Goal: Communication & Community: Participate in discussion

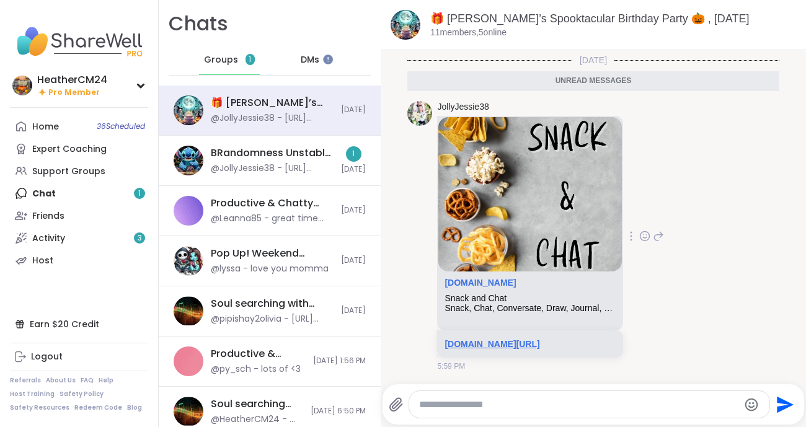
click at [472, 349] on link "sharewellnow.com/session/527d1936-303b-4ebb-b93d-d1ad8befdf3e" at bounding box center [491, 344] width 95 height 10
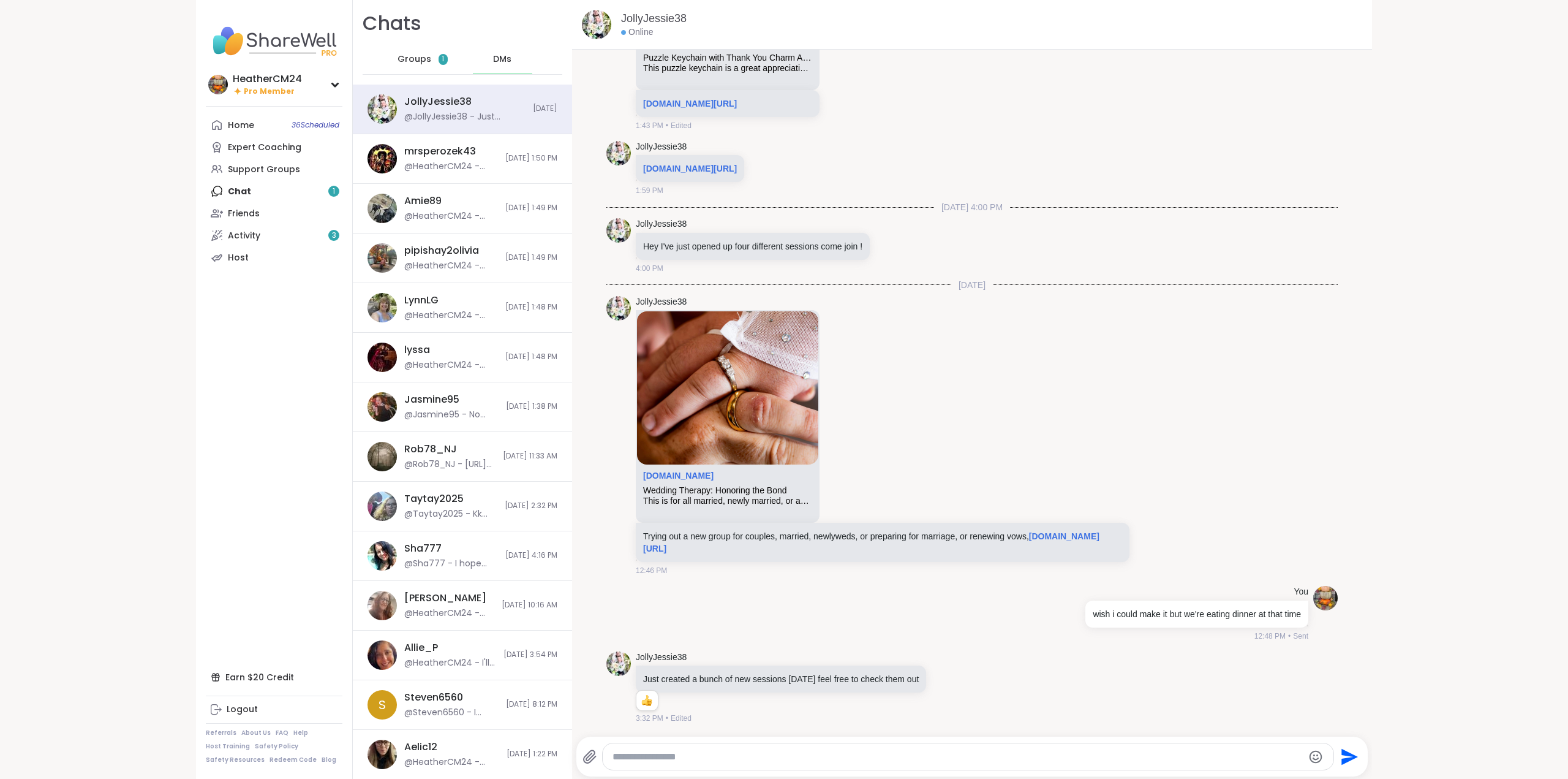
click at [405, 62] on span "Groups" at bounding box center [414, 59] width 34 height 12
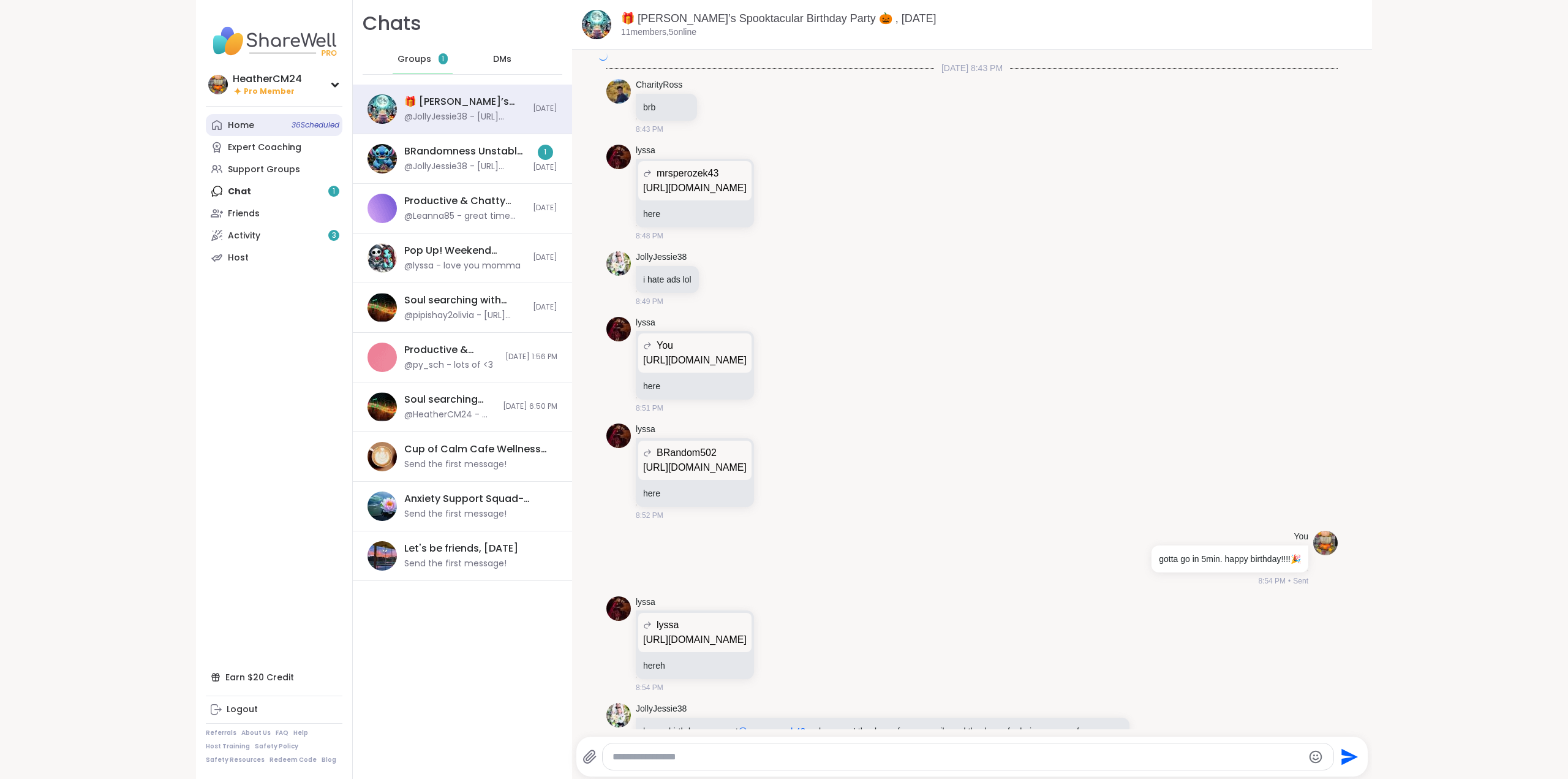
click at [243, 122] on div "Home 36 Scheduled" at bounding box center [241, 126] width 27 height 12
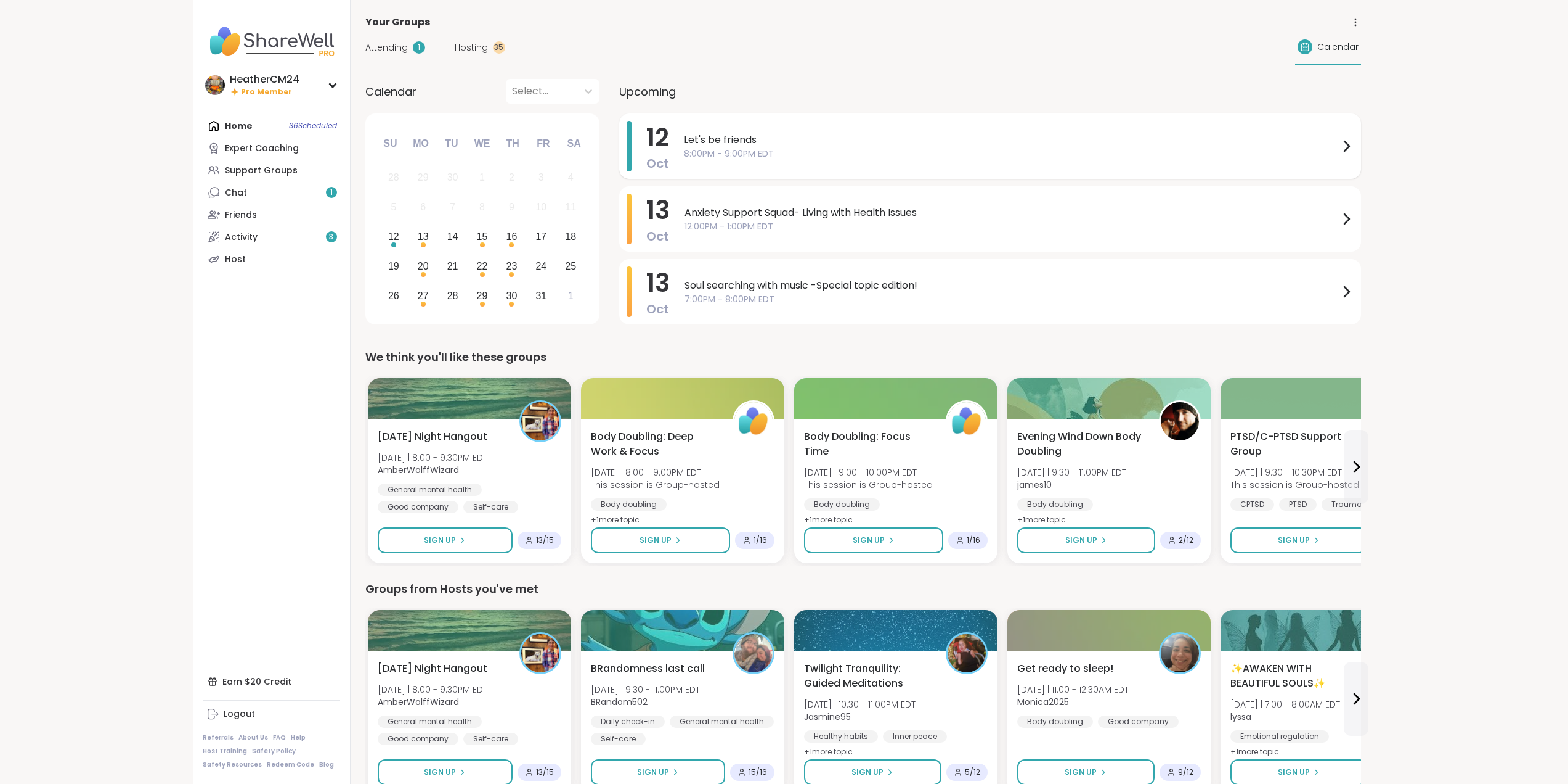
click at [763, 142] on span "Let's be friends" at bounding box center [1011, 139] width 655 height 15
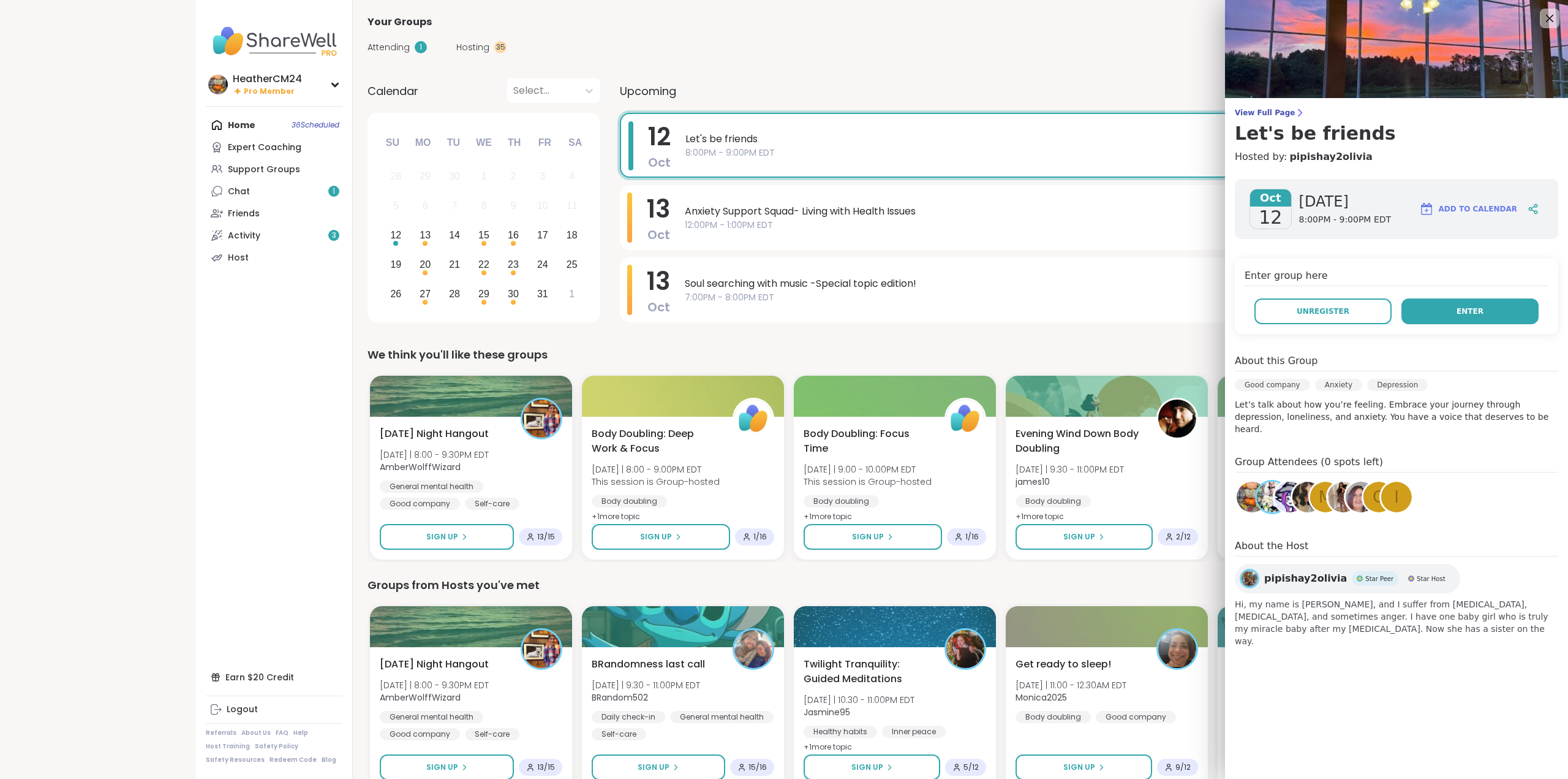
click at [1450, 316] on button "Enter" at bounding box center [1469, 311] width 137 height 26
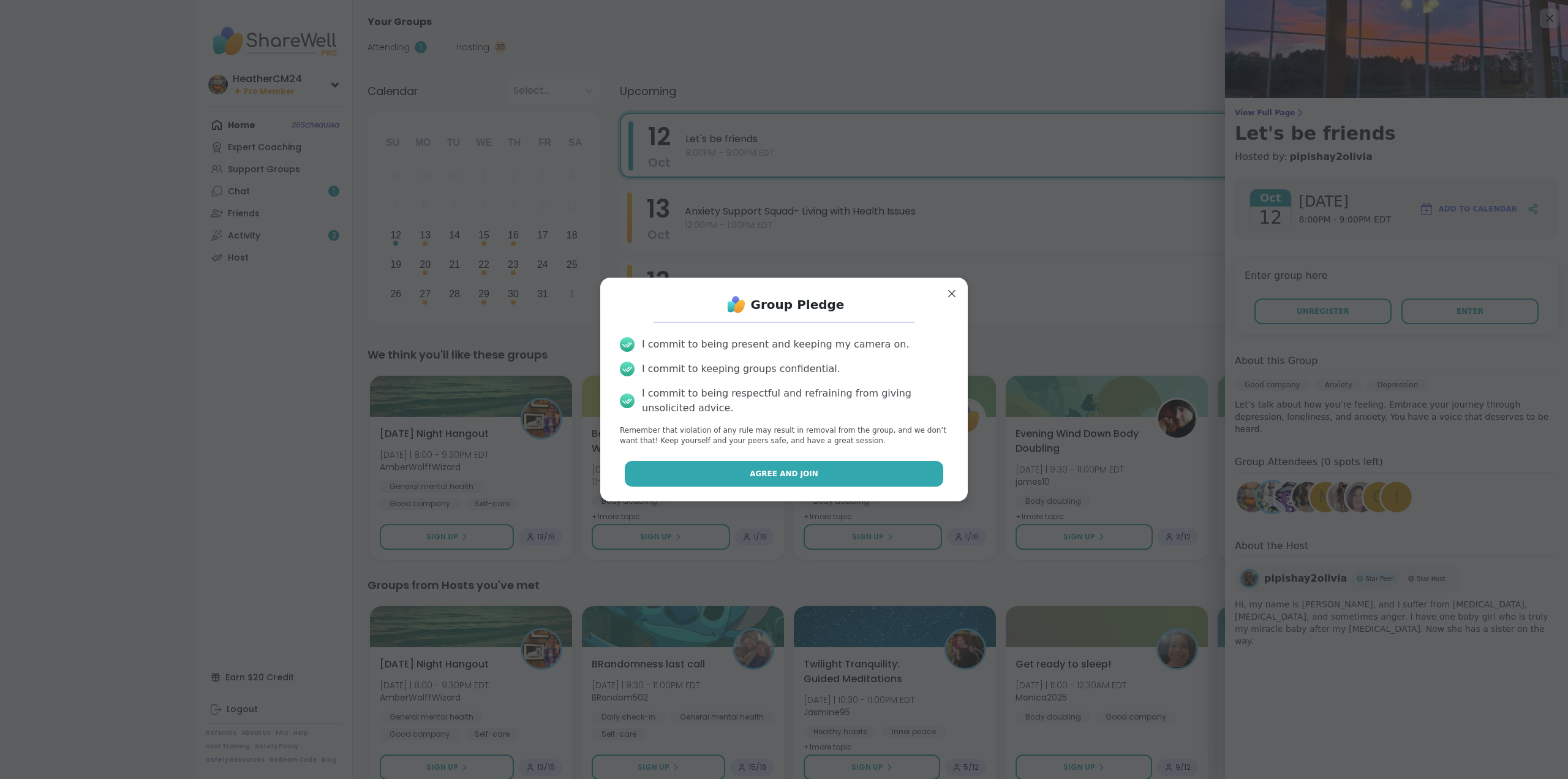
click at [854, 473] on button "Agree and Join" at bounding box center [784, 474] width 319 height 26
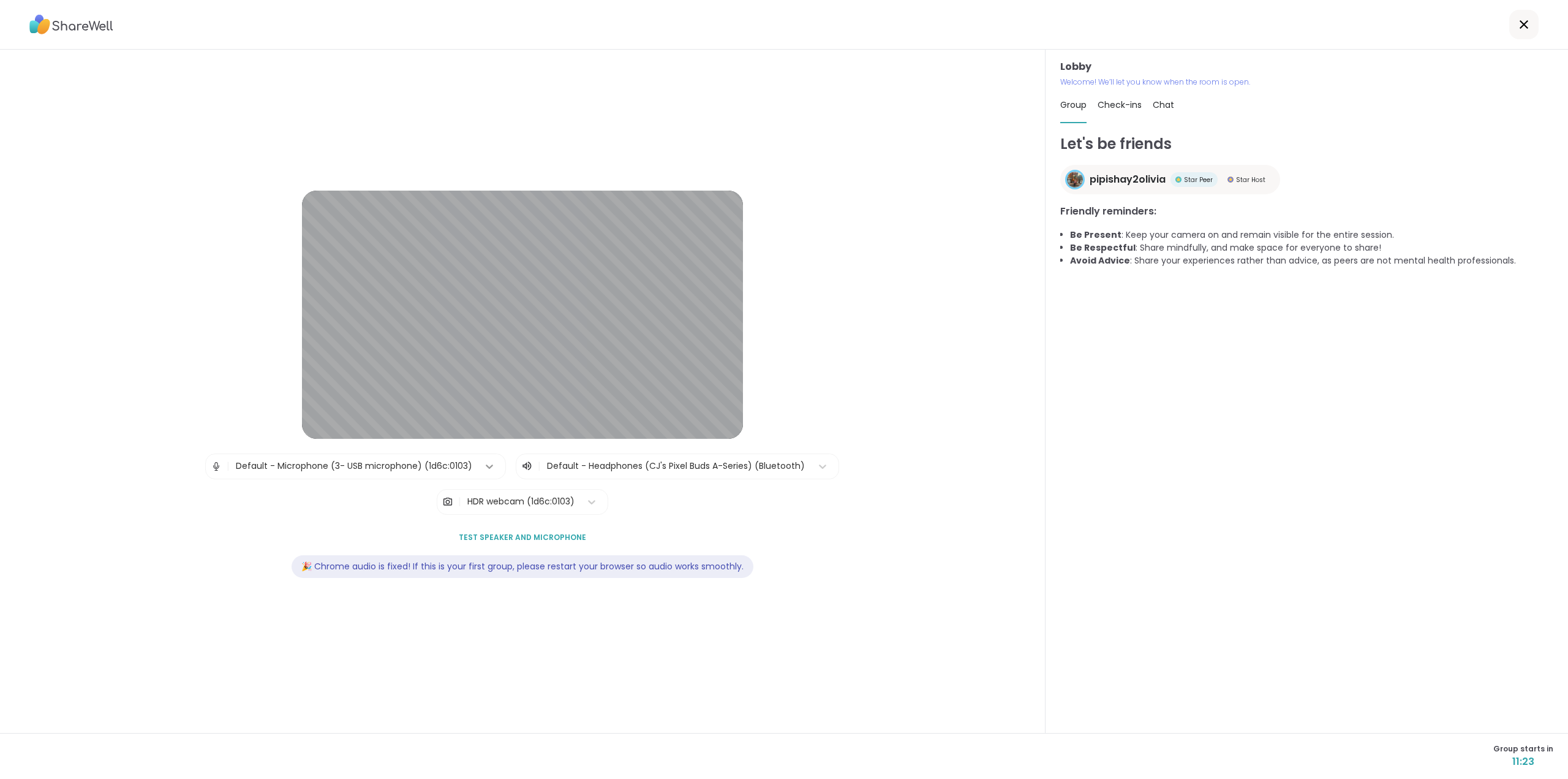
click at [486, 467] on icon at bounding box center [489, 467] width 7 height 4
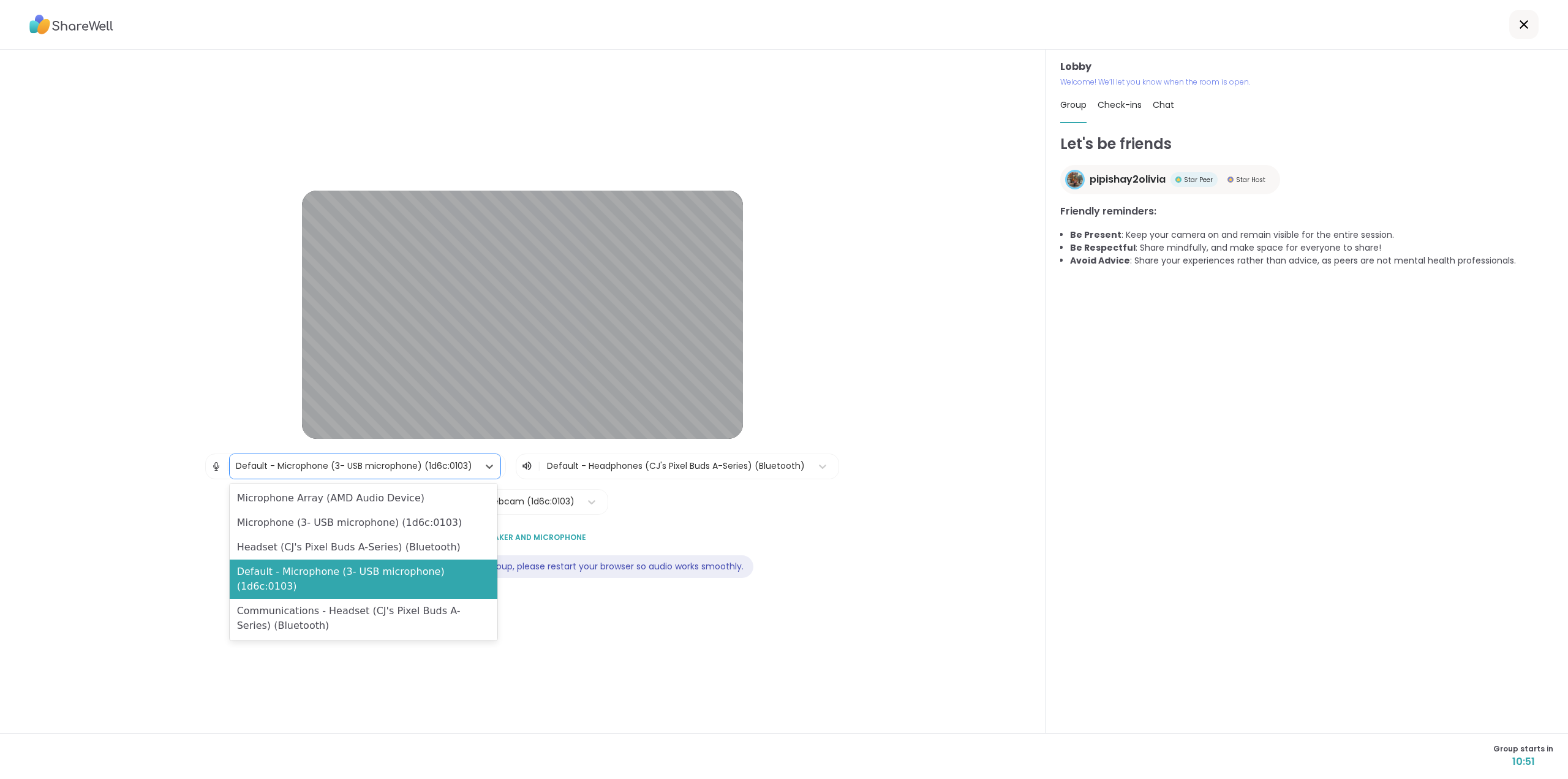
click at [382, 546] on div "Headset (CJ's Pixel Buds A-Series) (Bluetooth)" at bounding box center [363, 547] width 268 height 25
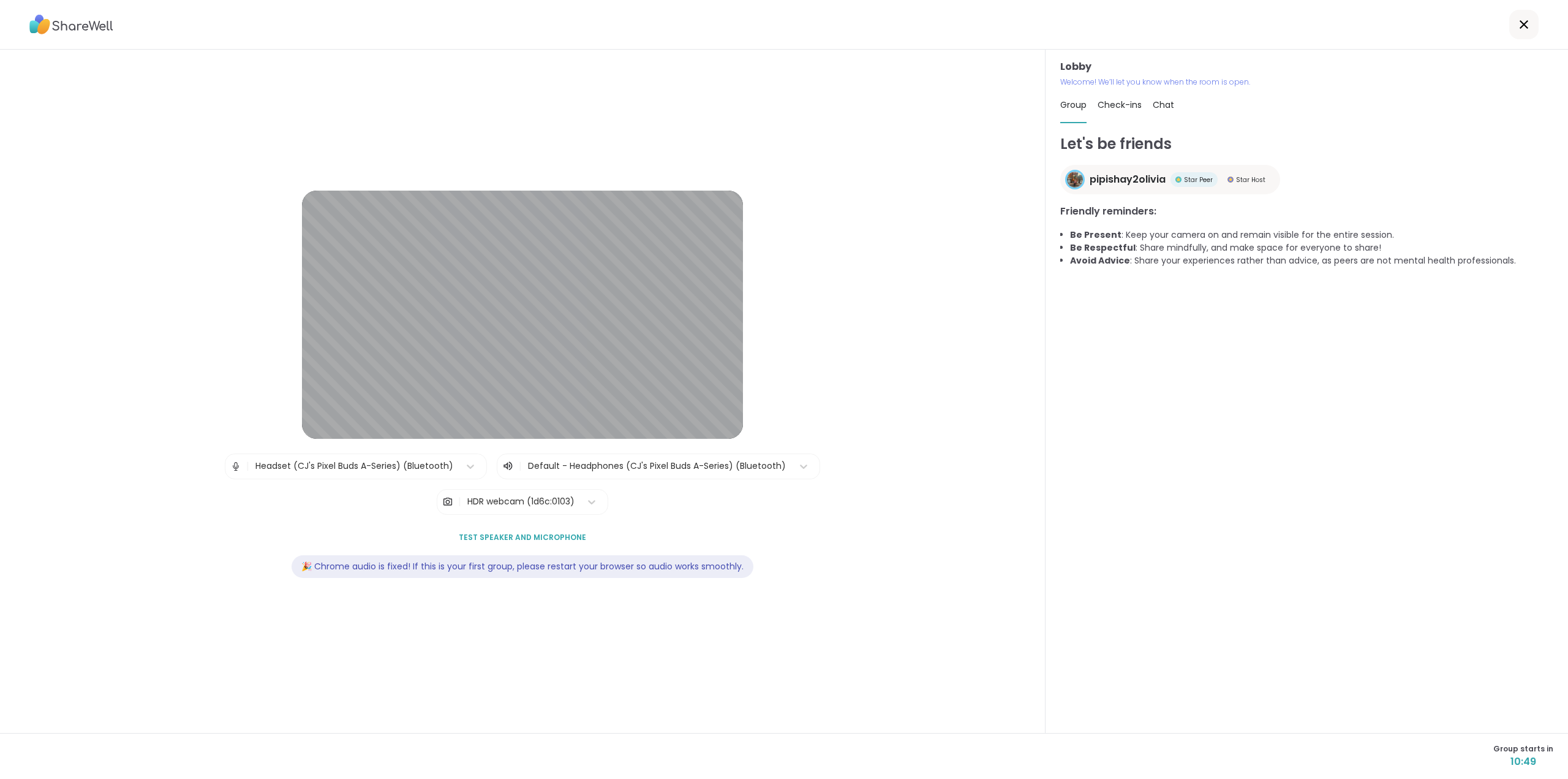
click at [551, 536] on span "Test speaker and microphone" at bounding box center [522, 537] width 127 height 11
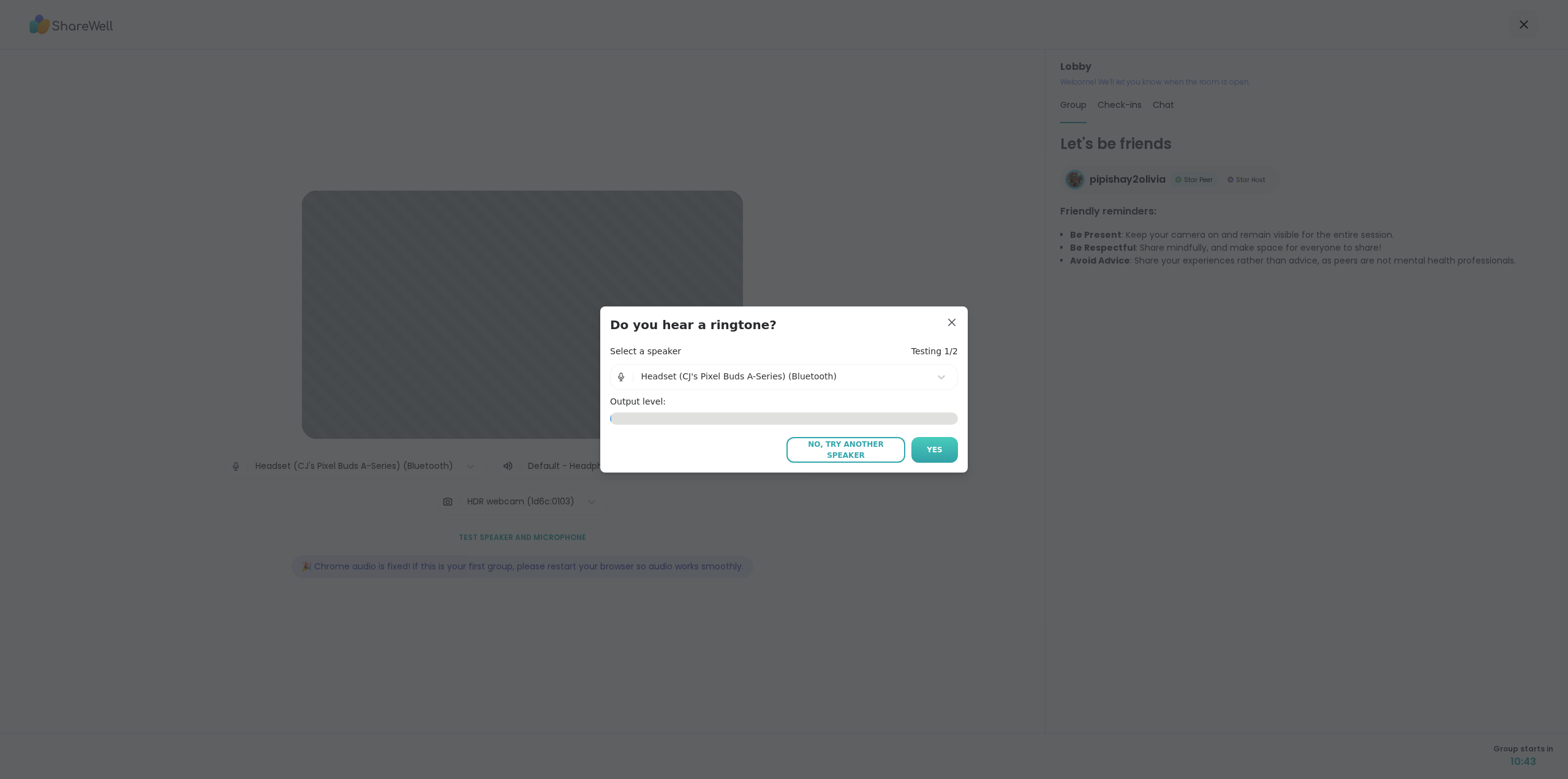
click at [929, 448] on span "Yes" at bounding box center [935, 449] width 16 height 11
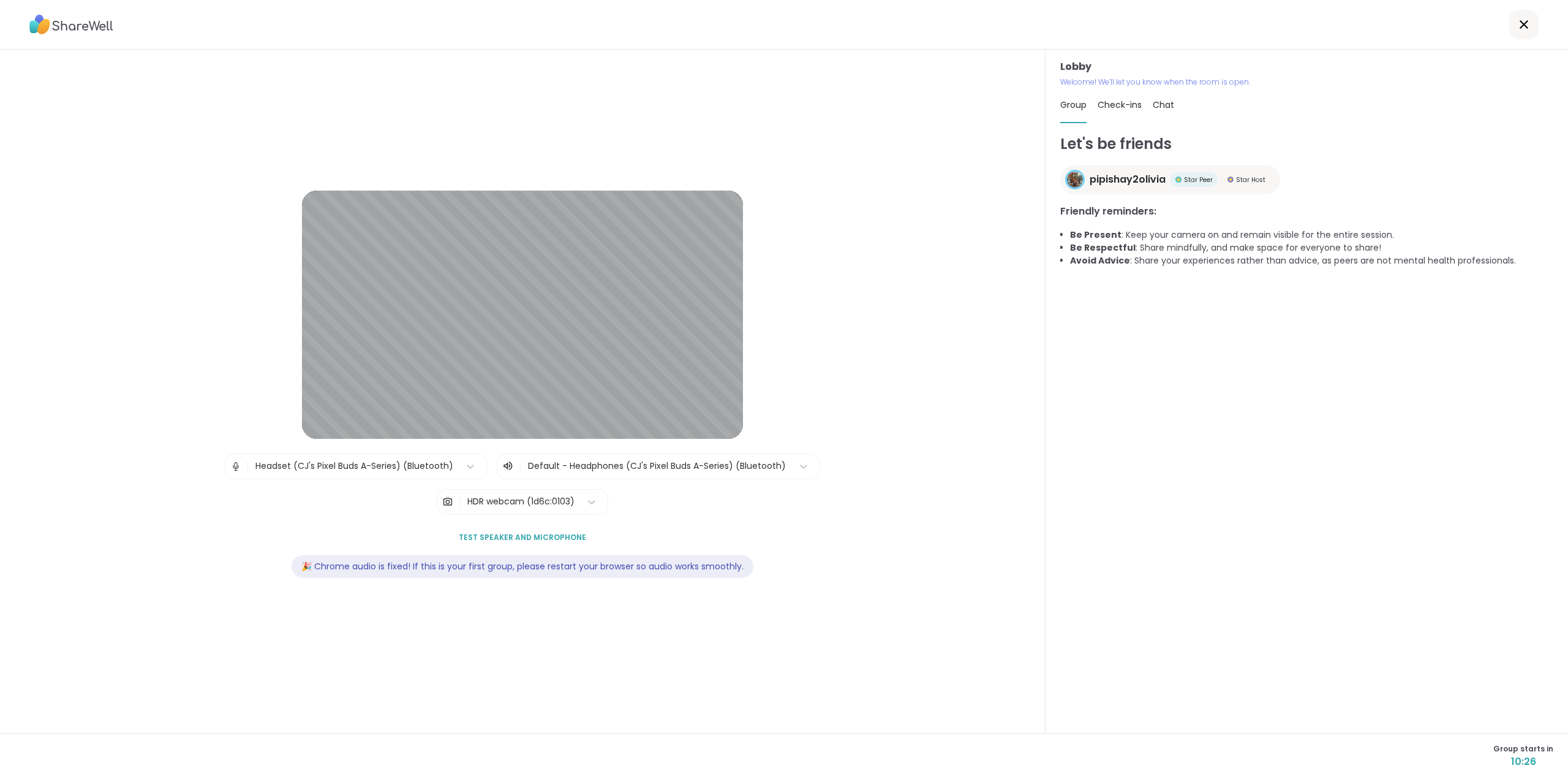
click at [498, 536] on span "Test speaker and microphone" at bounding box center [522, 537] width 127 height 11
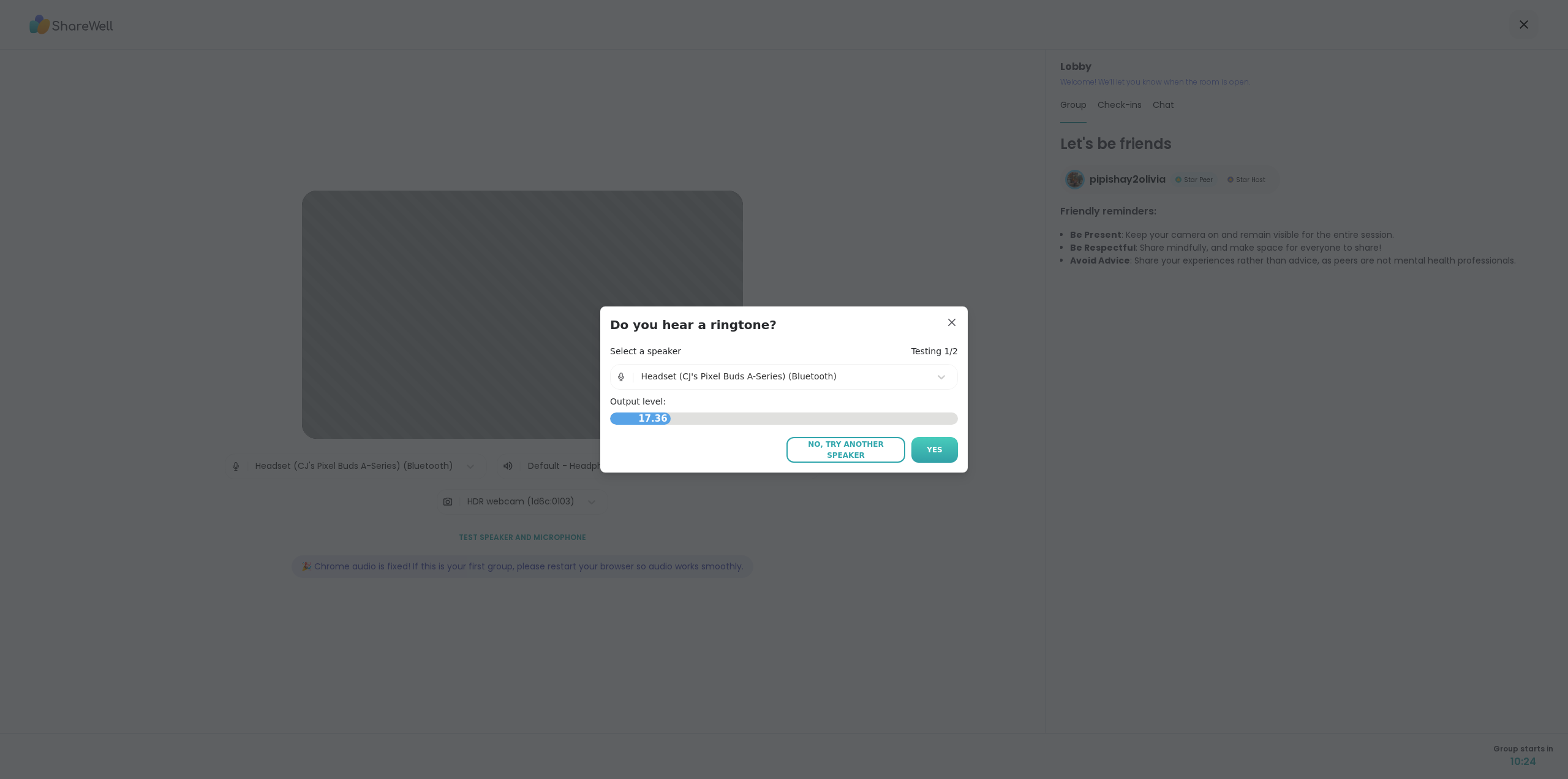
click at [920, 447] on button "Yes" at bounding box center [934, 450] width 46 height 26
click at [929, 446] on span "Yes" at bounding box center [935, 449] width 16 height 11
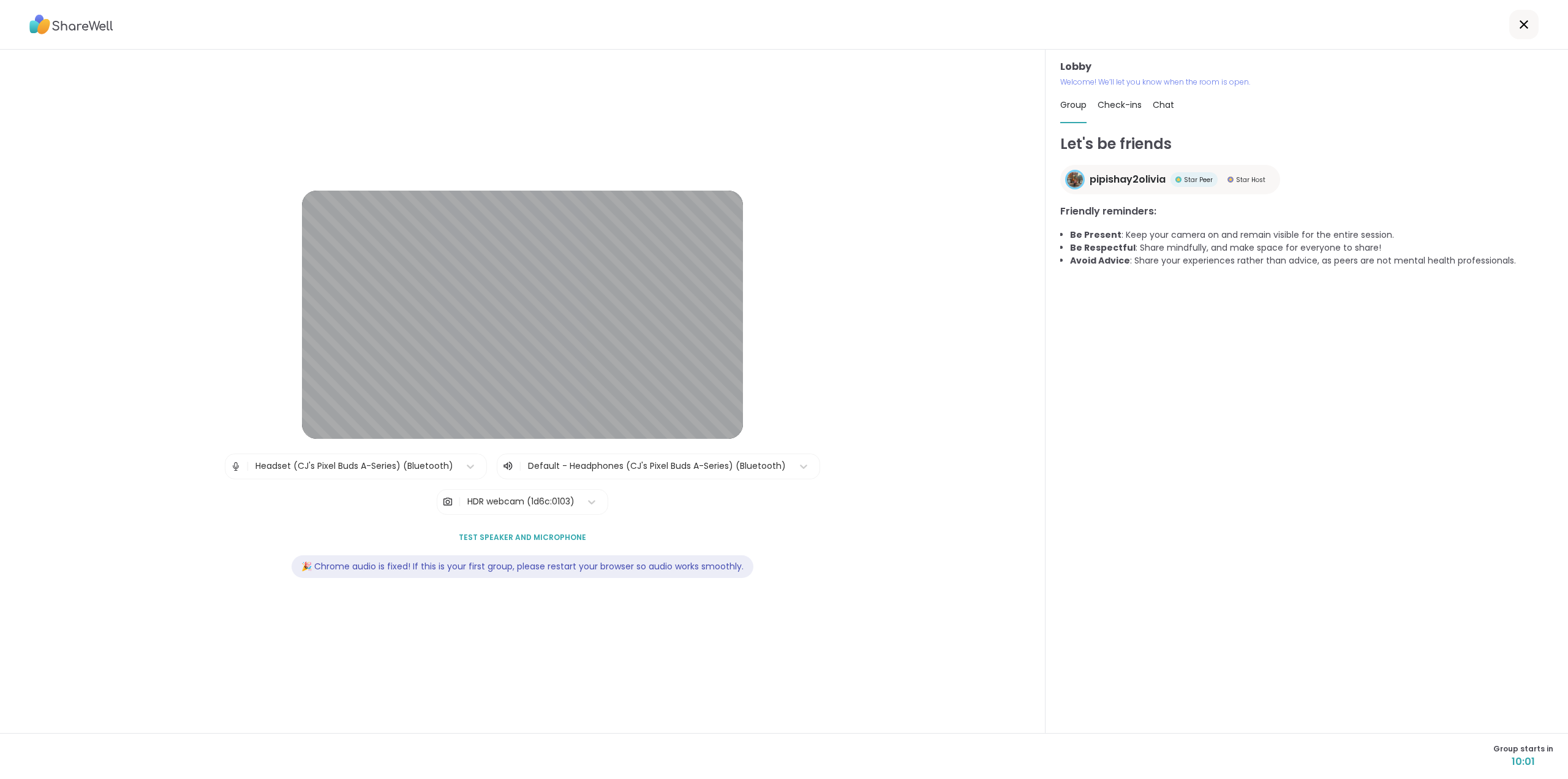
click at [1520, 23] on icon at bounding box center [1524, 24] width 9 height 9
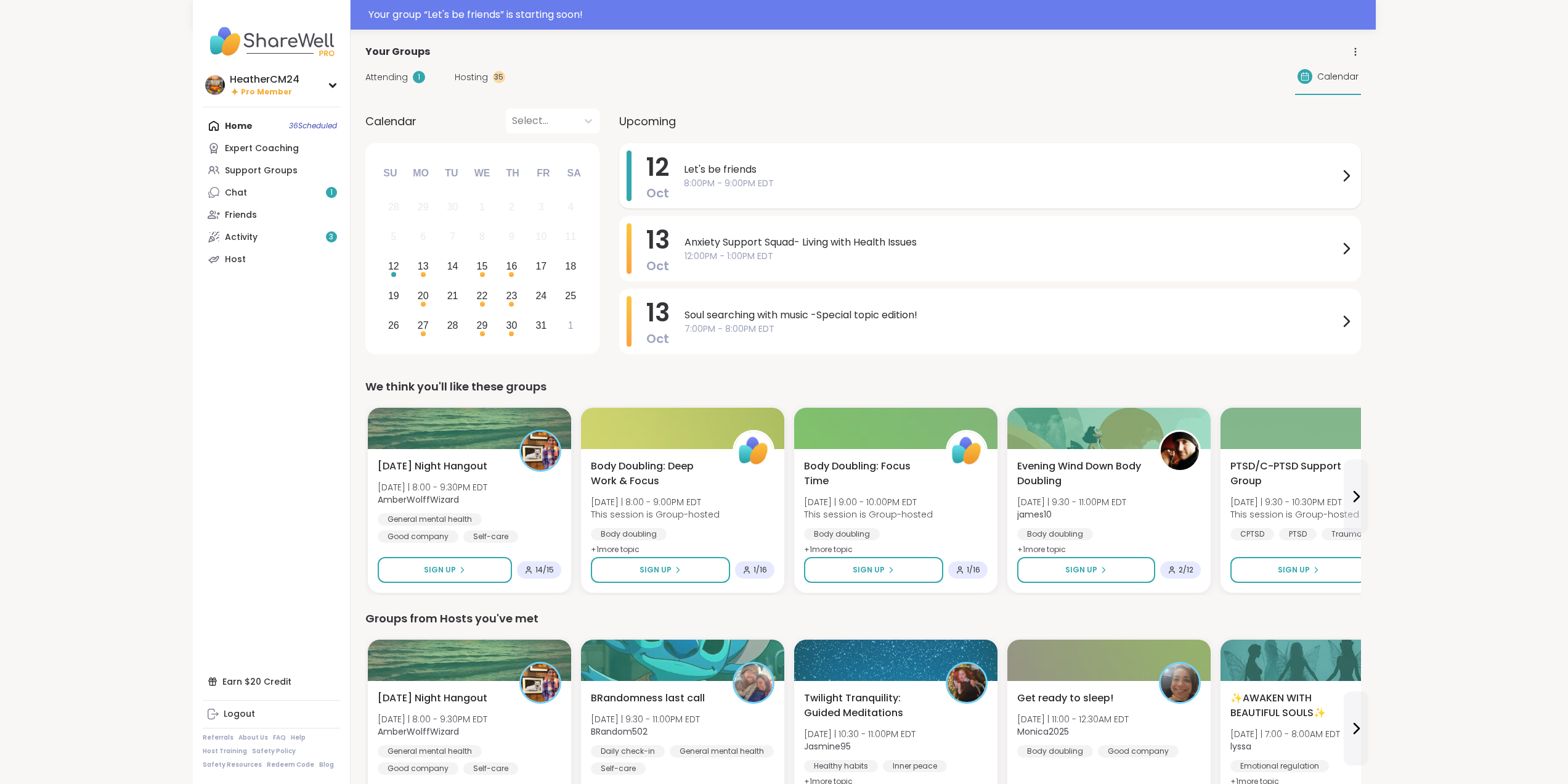
click at [738, 182] on span "8:00PM - 9:00PM EDT" at bounding box center [1011, 183] width 655 height 13
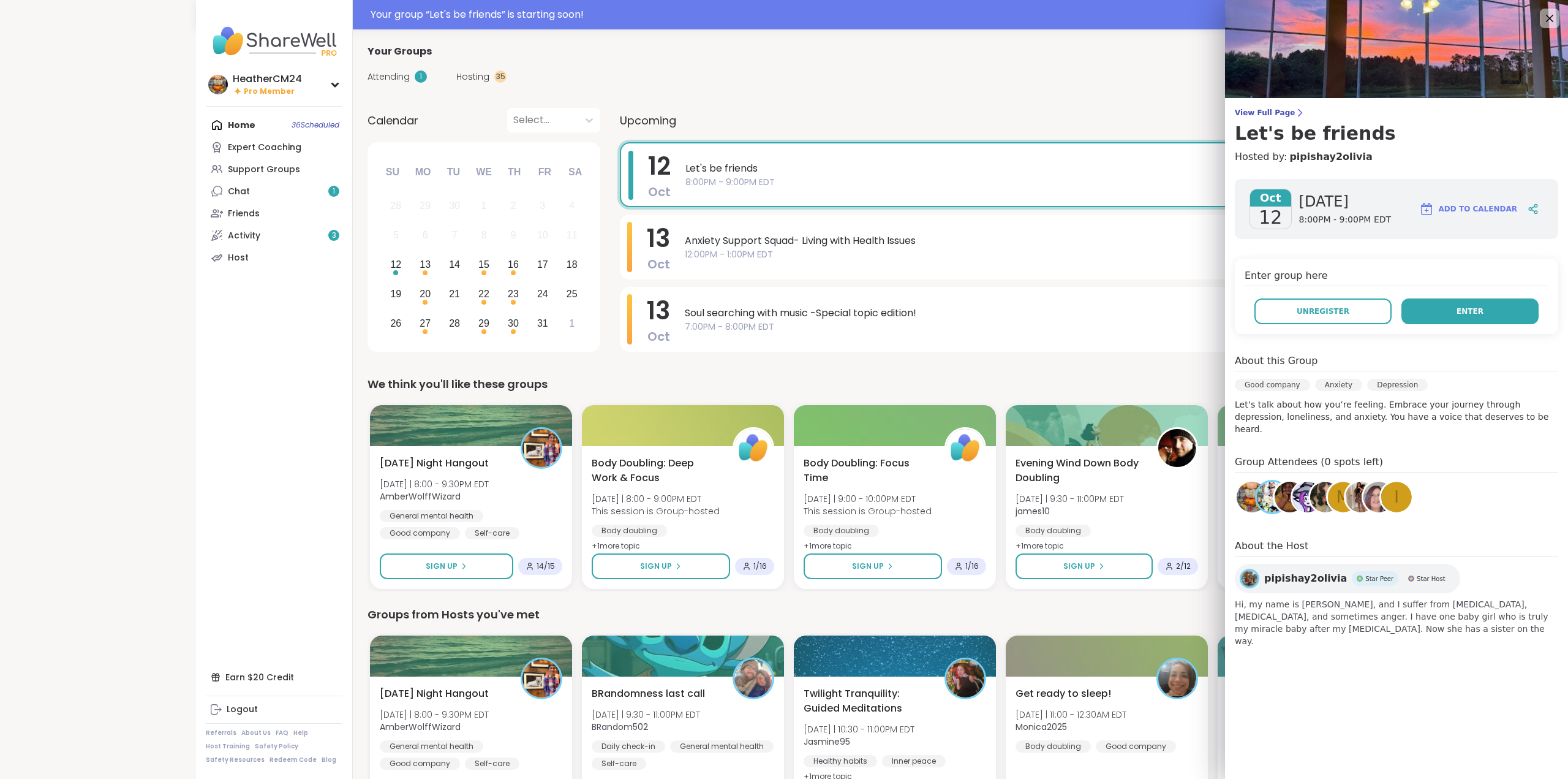
click at [1464, 310] on span "Enter" at bounding box center [1469, 310] width 27 height 11
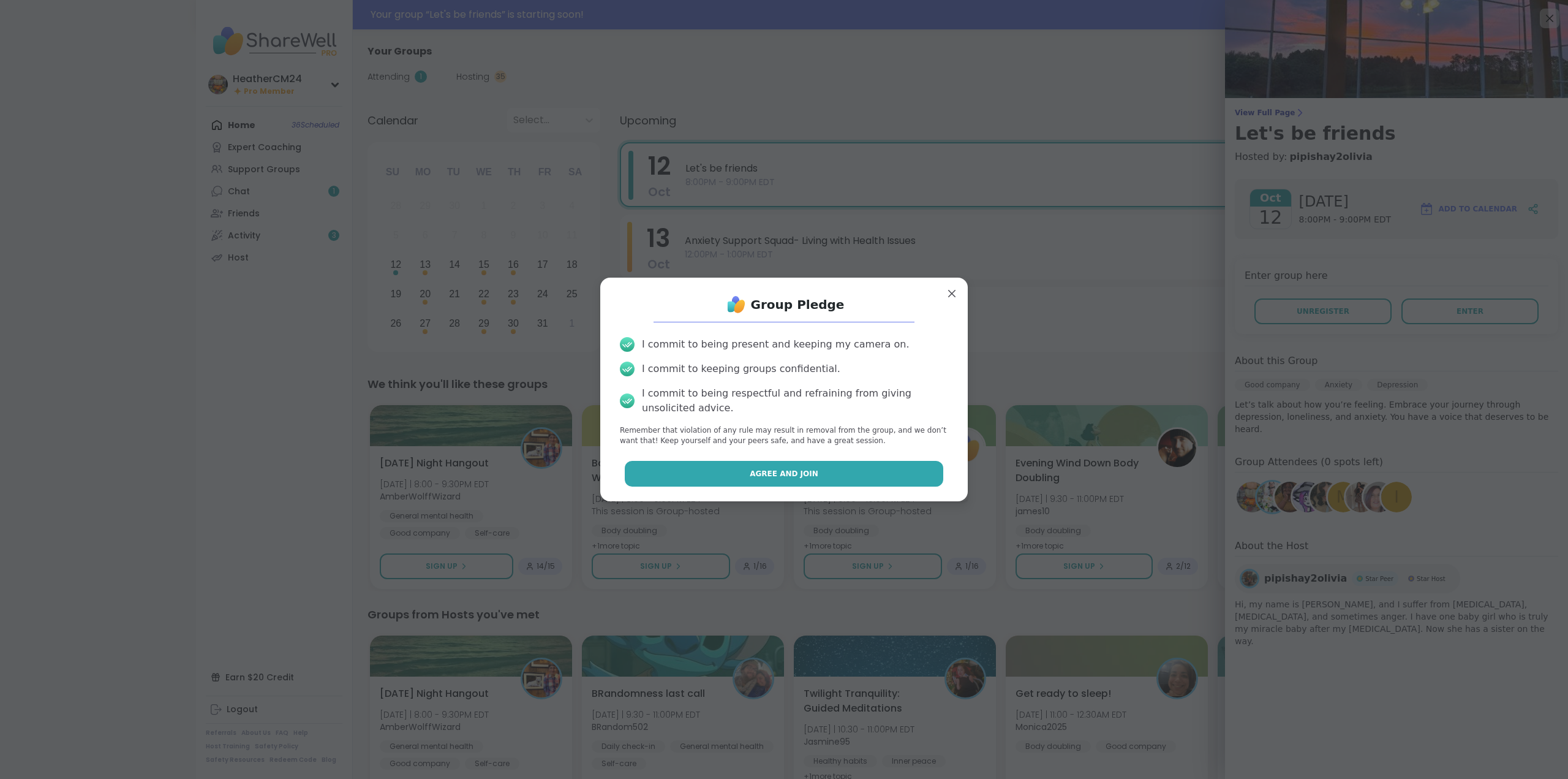
click at [782, 477] on span "Agree and Join" at bounding box center [784, 473] width 68 height 11
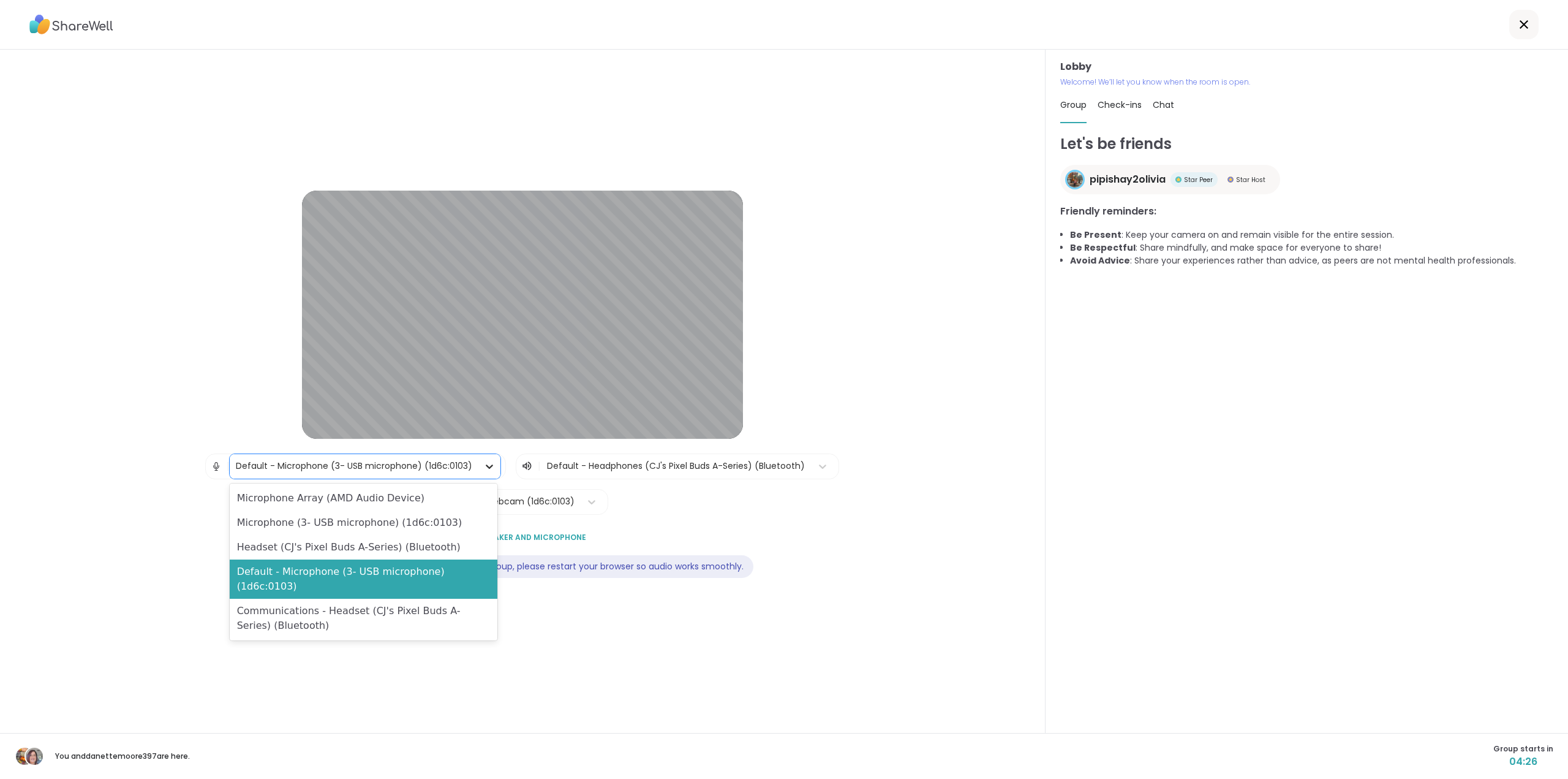
click at [489, 467] on icon at bounding box center [489, 466] width 12 height 12
click at [457, 552] on div "Headset (CJ's Pixel Buds A-Series) (Bluetooth)" at bounding box center [363, 547] width 268 height 25
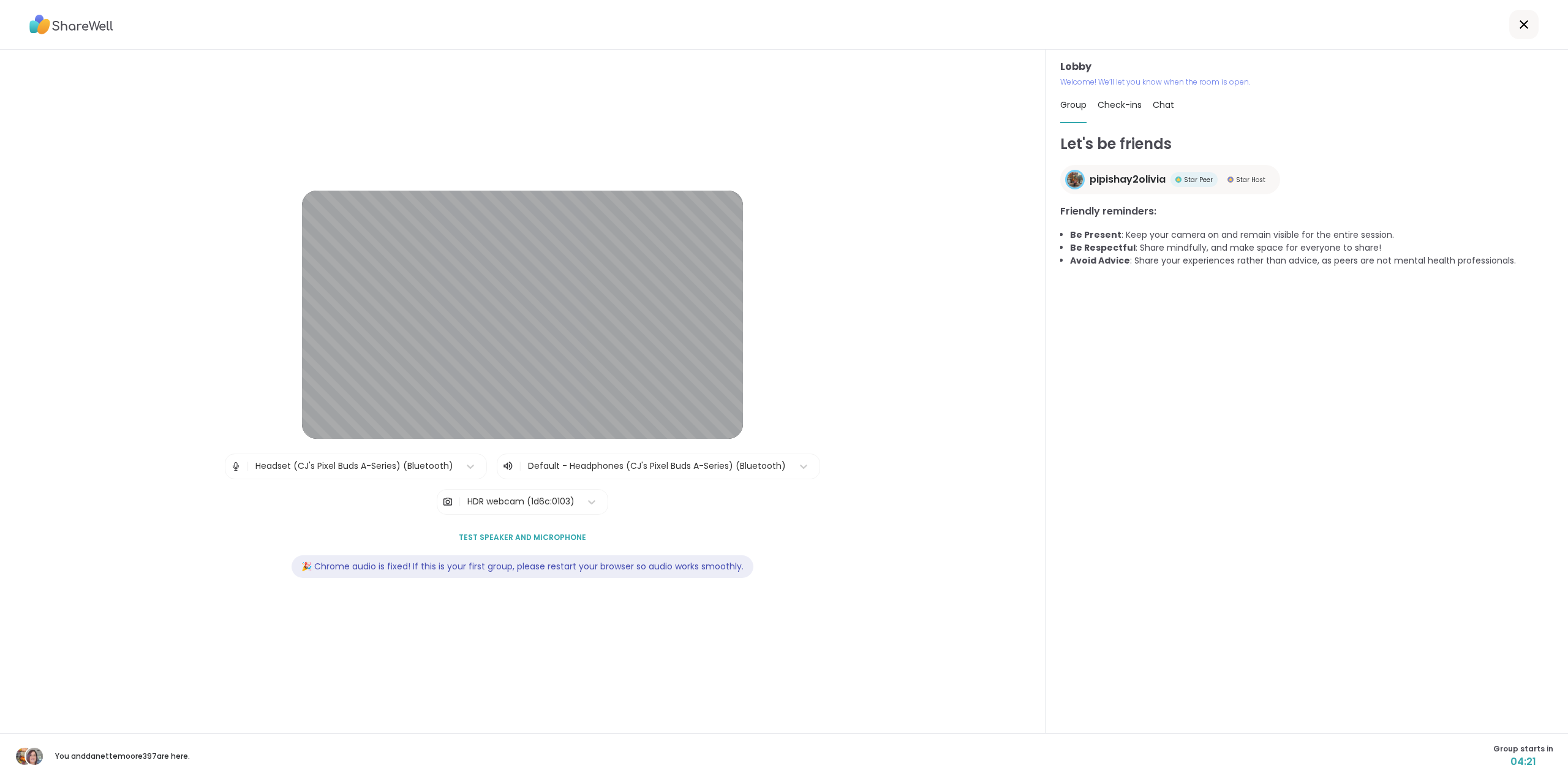
click at [491, 536] on span "Test speaker and microphone" at bounding box center [522, 537] width 127 height 11
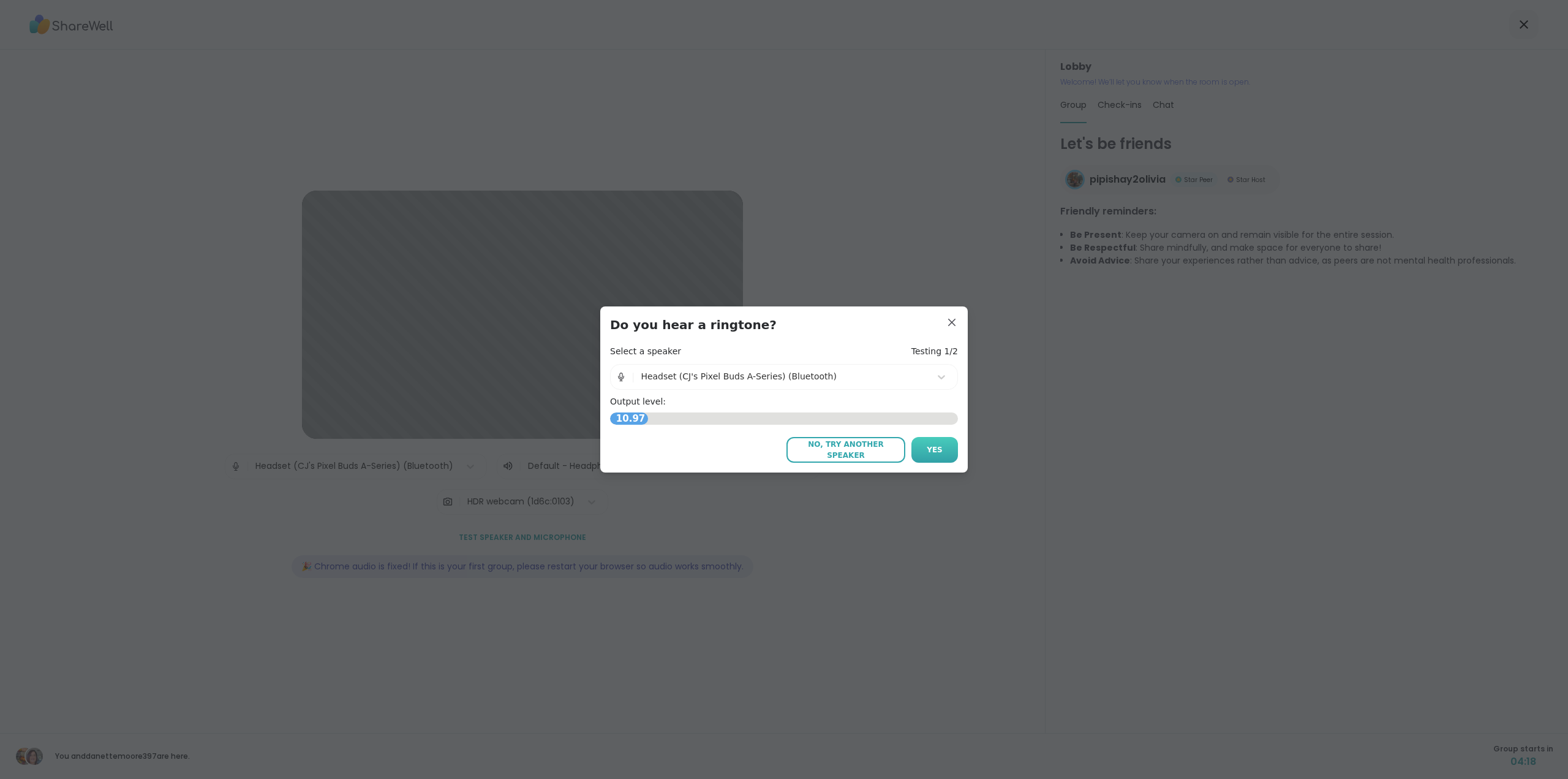
click at [927, 449] on span "Yes" at bounding box center [935, 449] width 16 height 11
click at [930, 455] on span "Yes" at bounding box center [935, 449] width 16 height 11
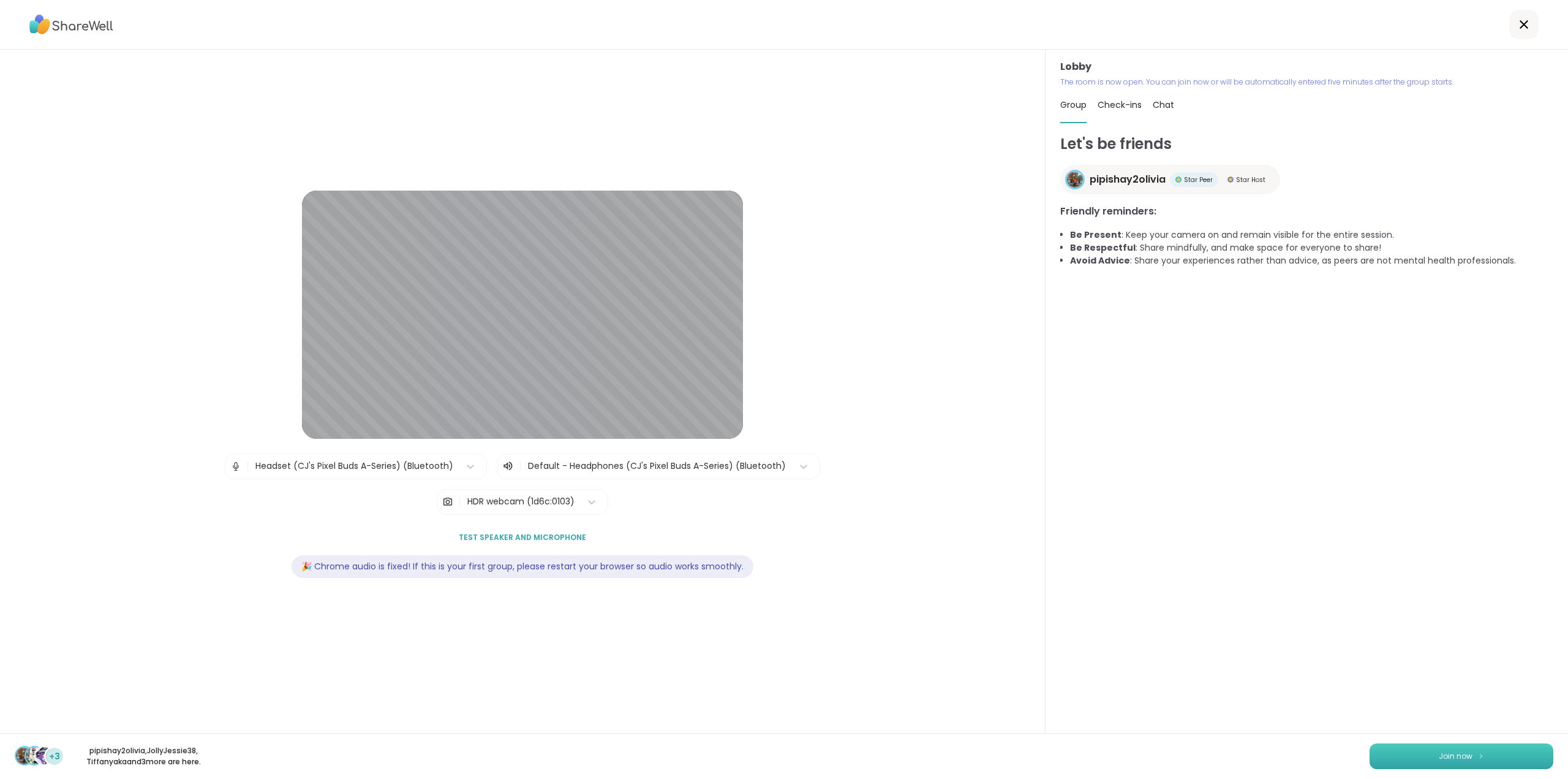
click at [1458, 753] on span "Join now" at bounding box center [1455, 755] width 34 height 11
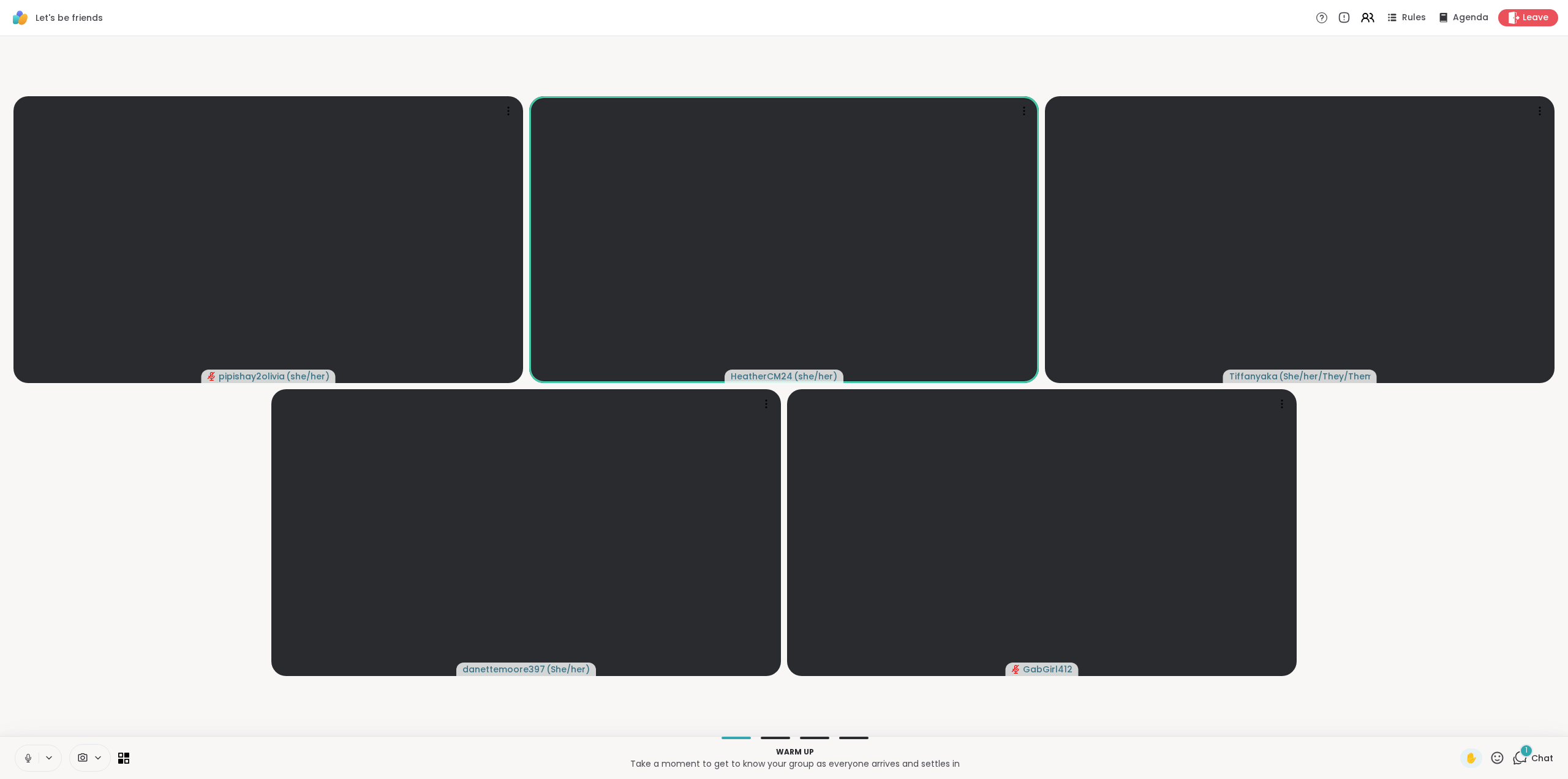
click at [29, 752] on icon at bounding box center [28, 757] width 11 height 11
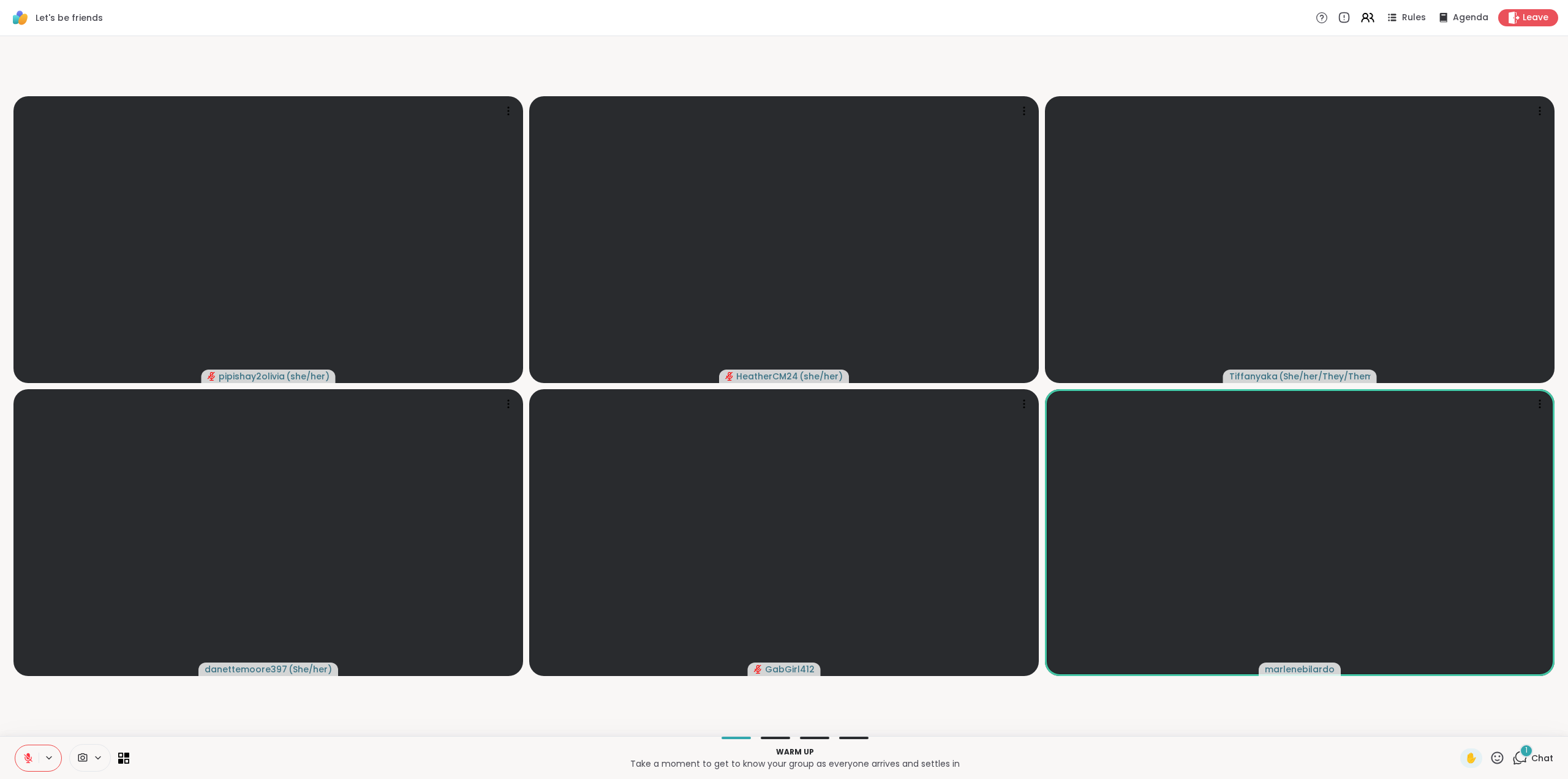
click at [1520, 752] on div "1" at bounding box center [1527, 750] width 14 height 14
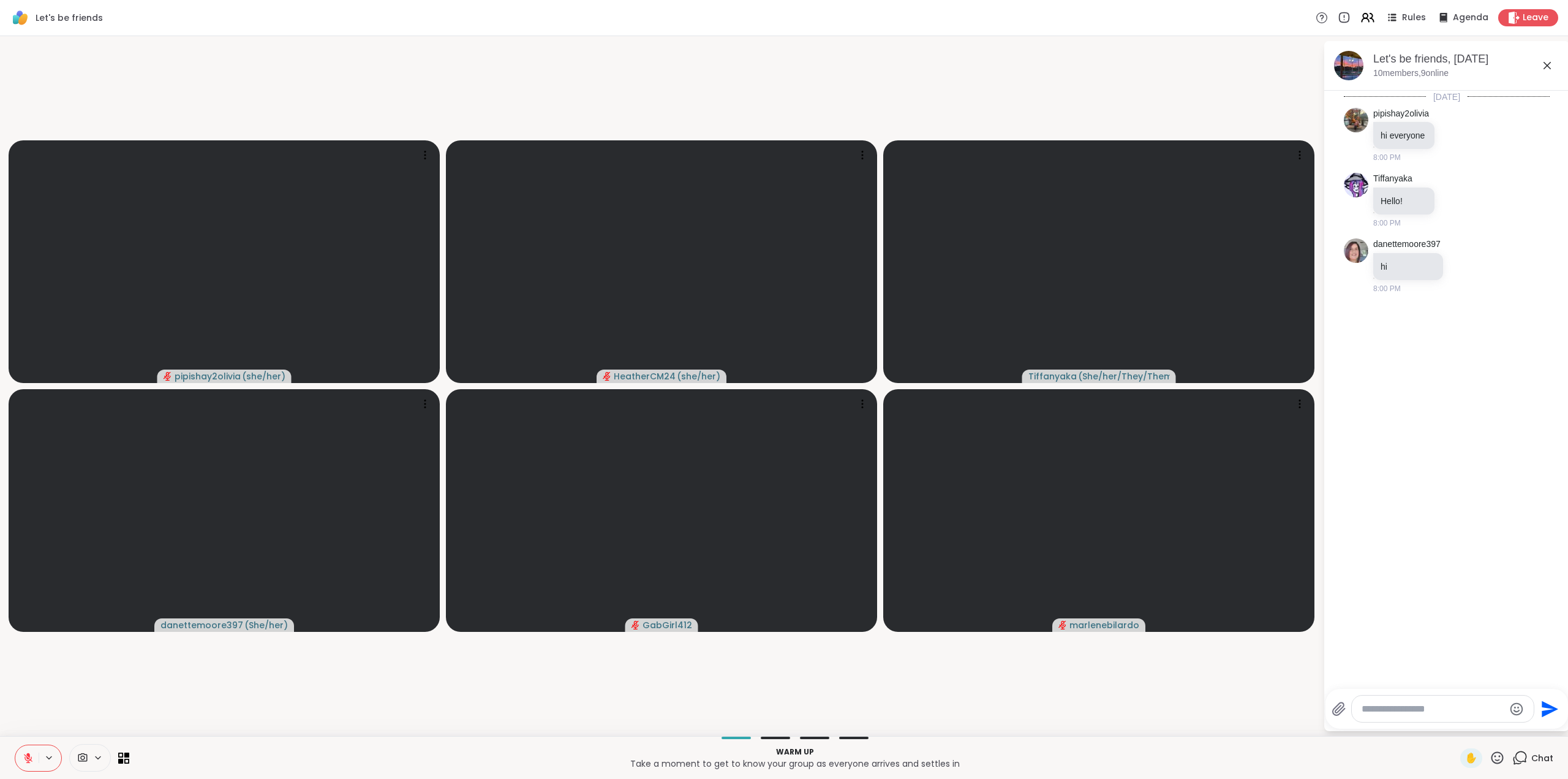
click at [1420, 710] on textarea "Type your message" at bounding box center [1433, 709] width 142 height 12
type textarea "**********"
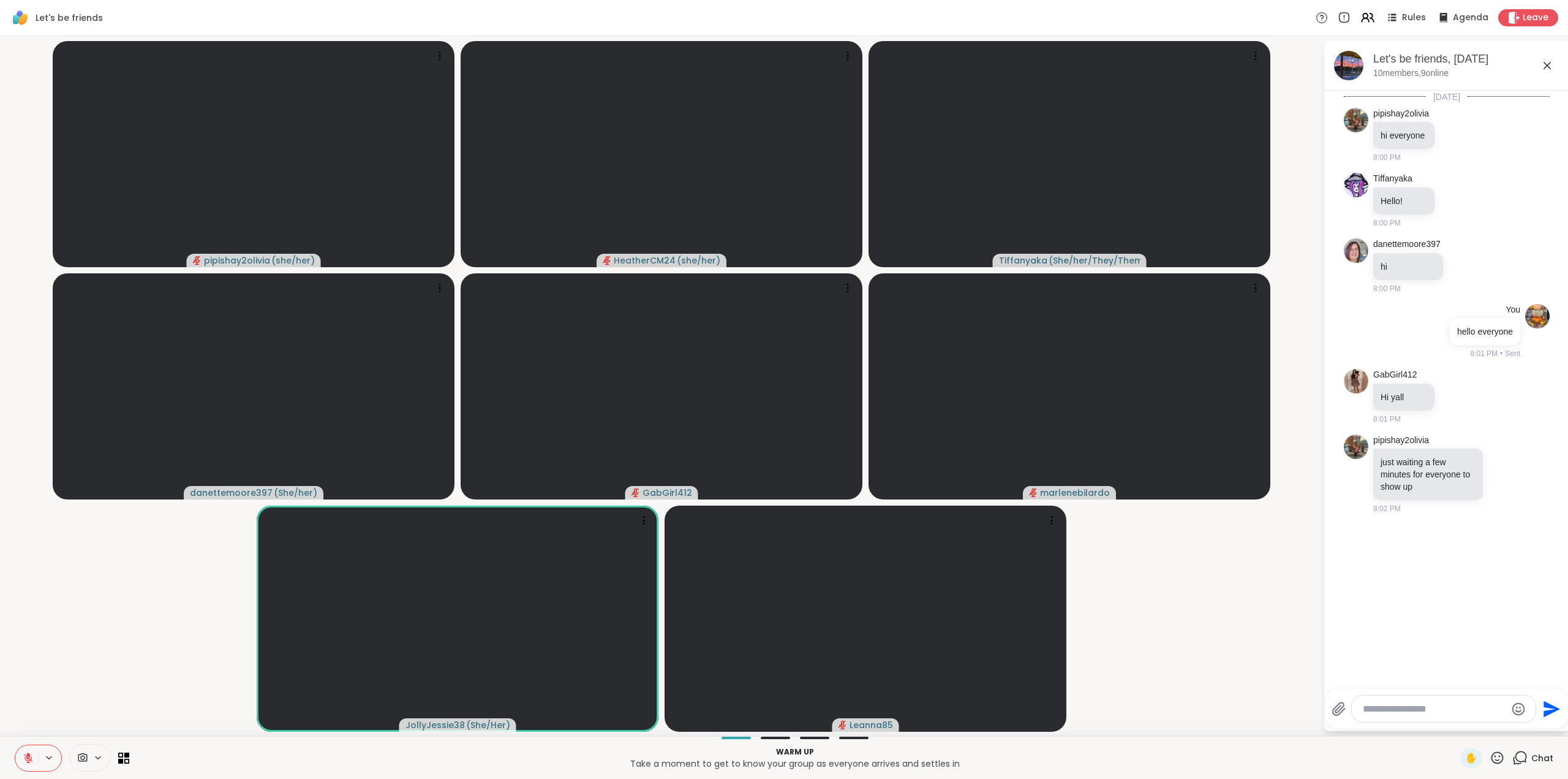
click at [25, 754] on icon at bounding box center [28, 757] width 11 height 11
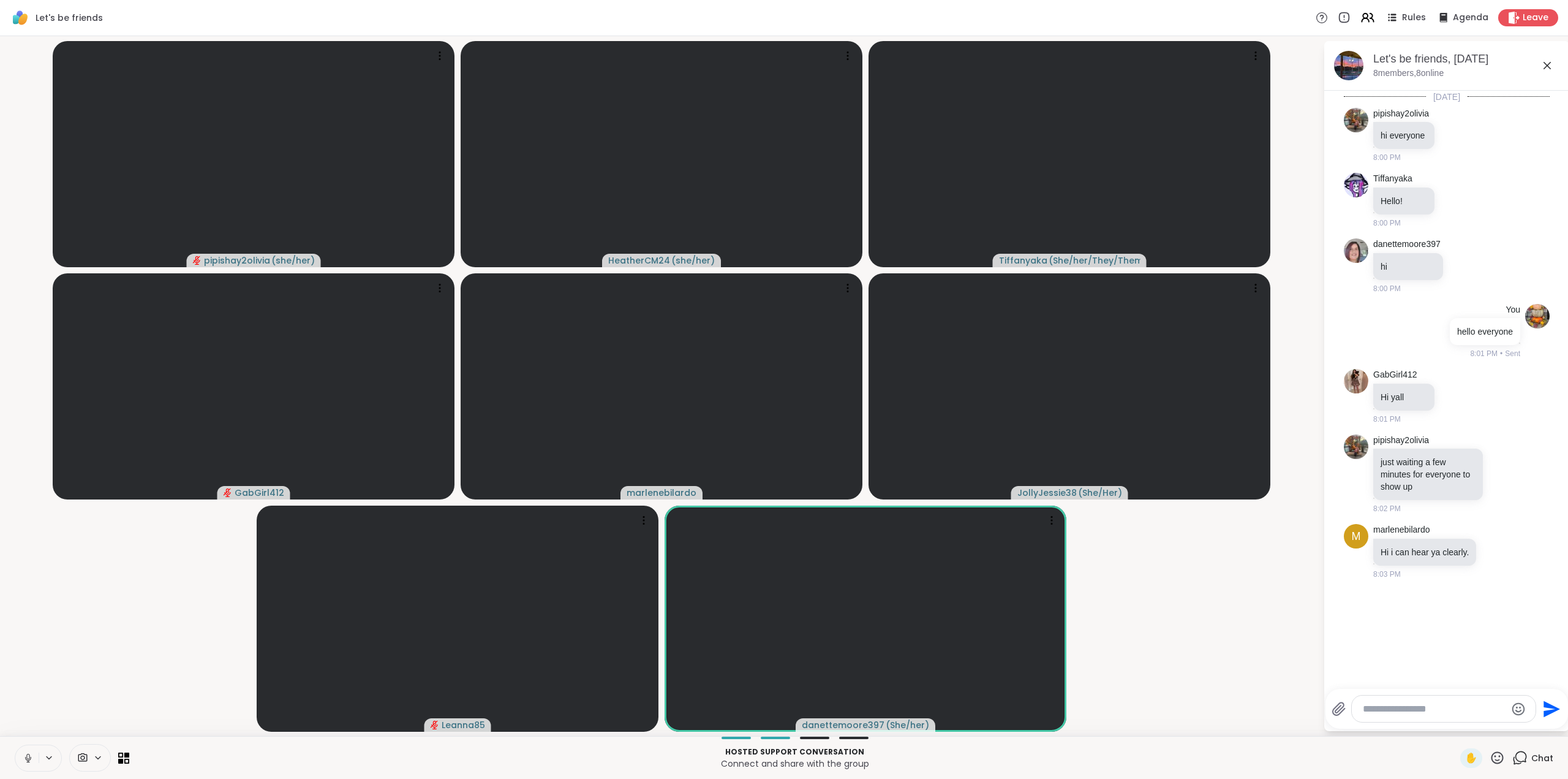
click at [28, 754] on icon at bounding box center [28, 757] width 11 height 11
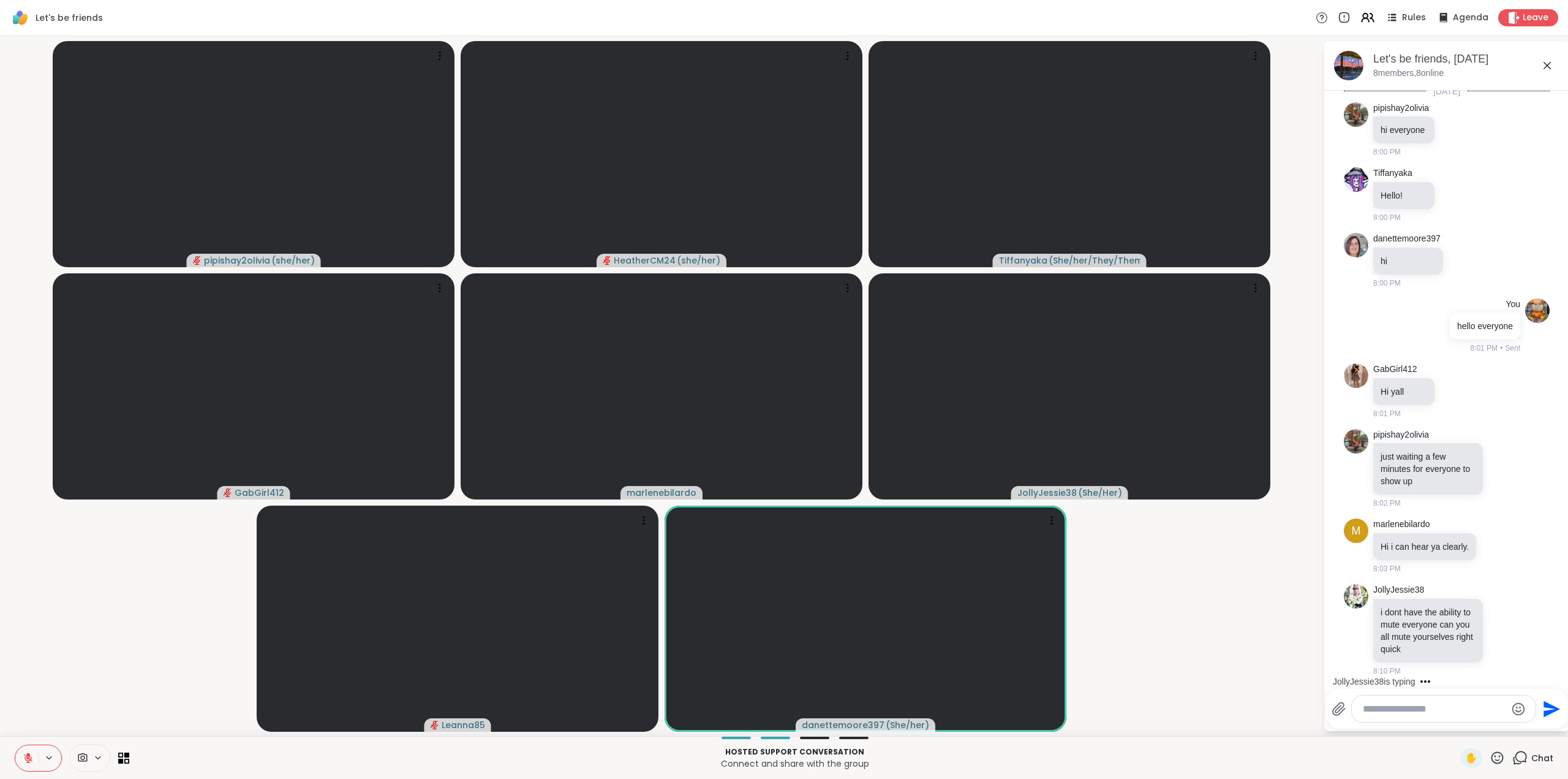
scroll to position [95, 0]
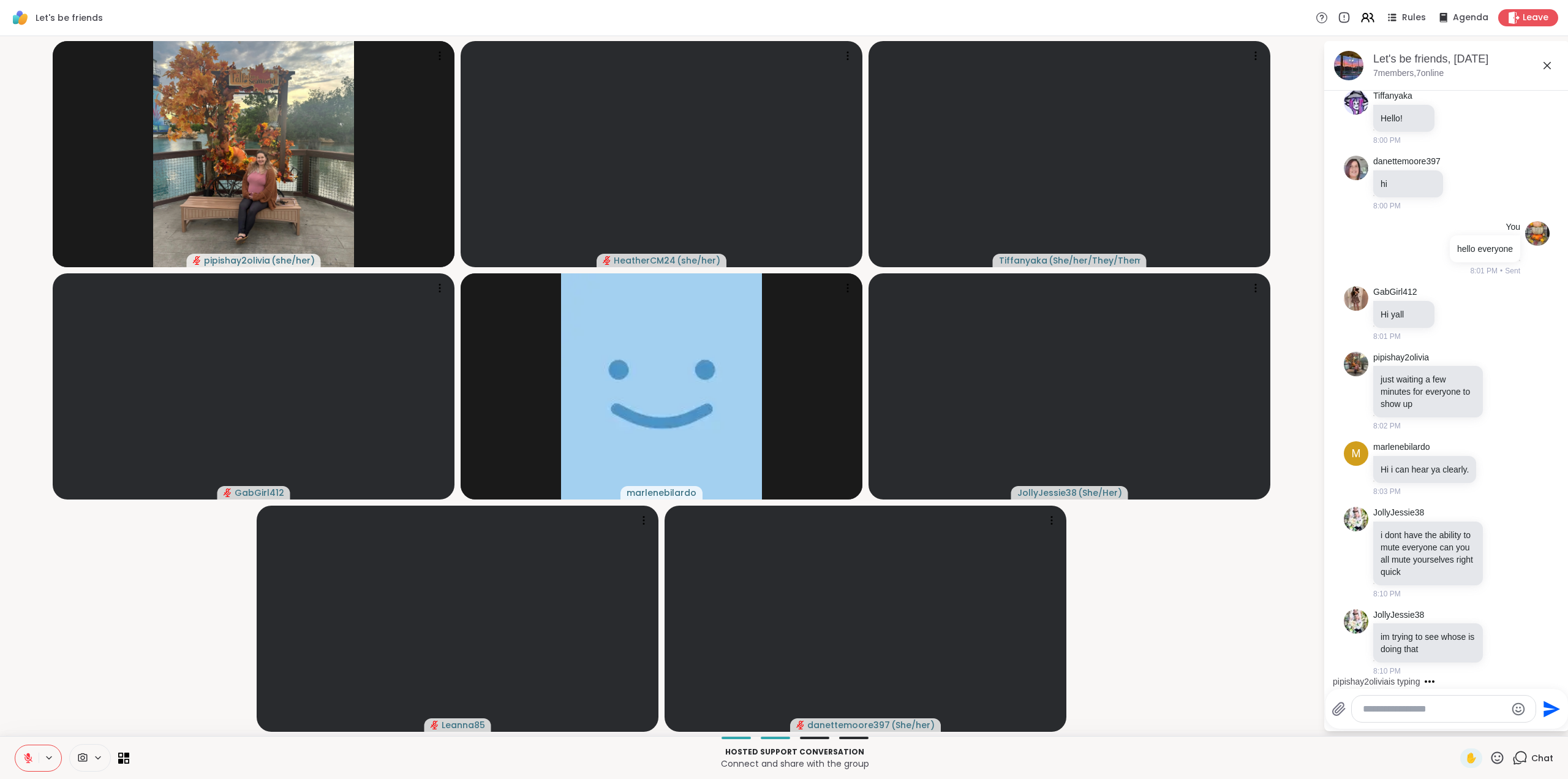
click at [27, 756] on icon at bounding box center [28, 757] width 9 height 9
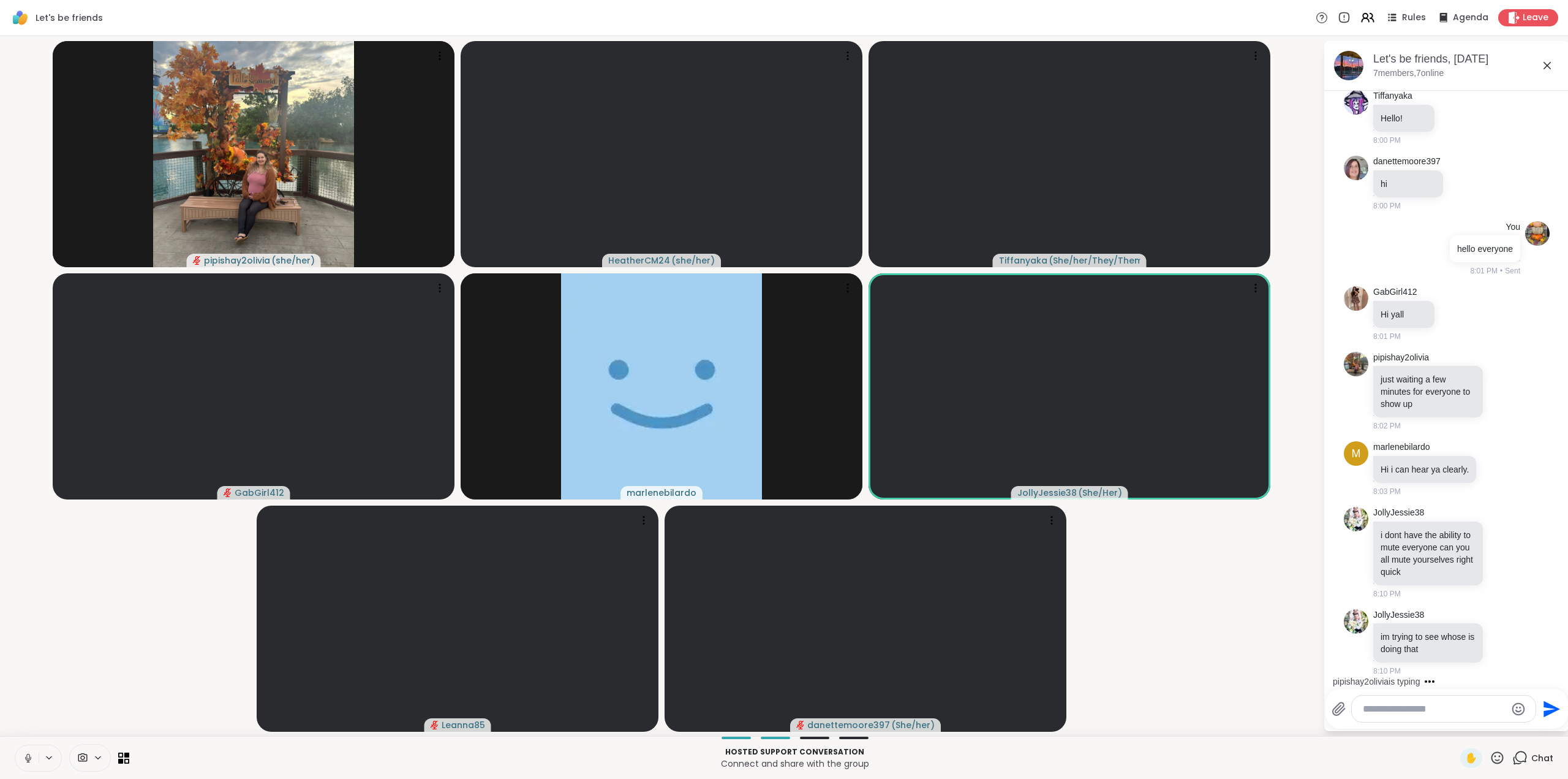
click at [30, 756] on icon at bounding box center [28, 757] width 11 height 11
click at [27, 752] on icon at bounding box center [28, 757] width 11 height 11
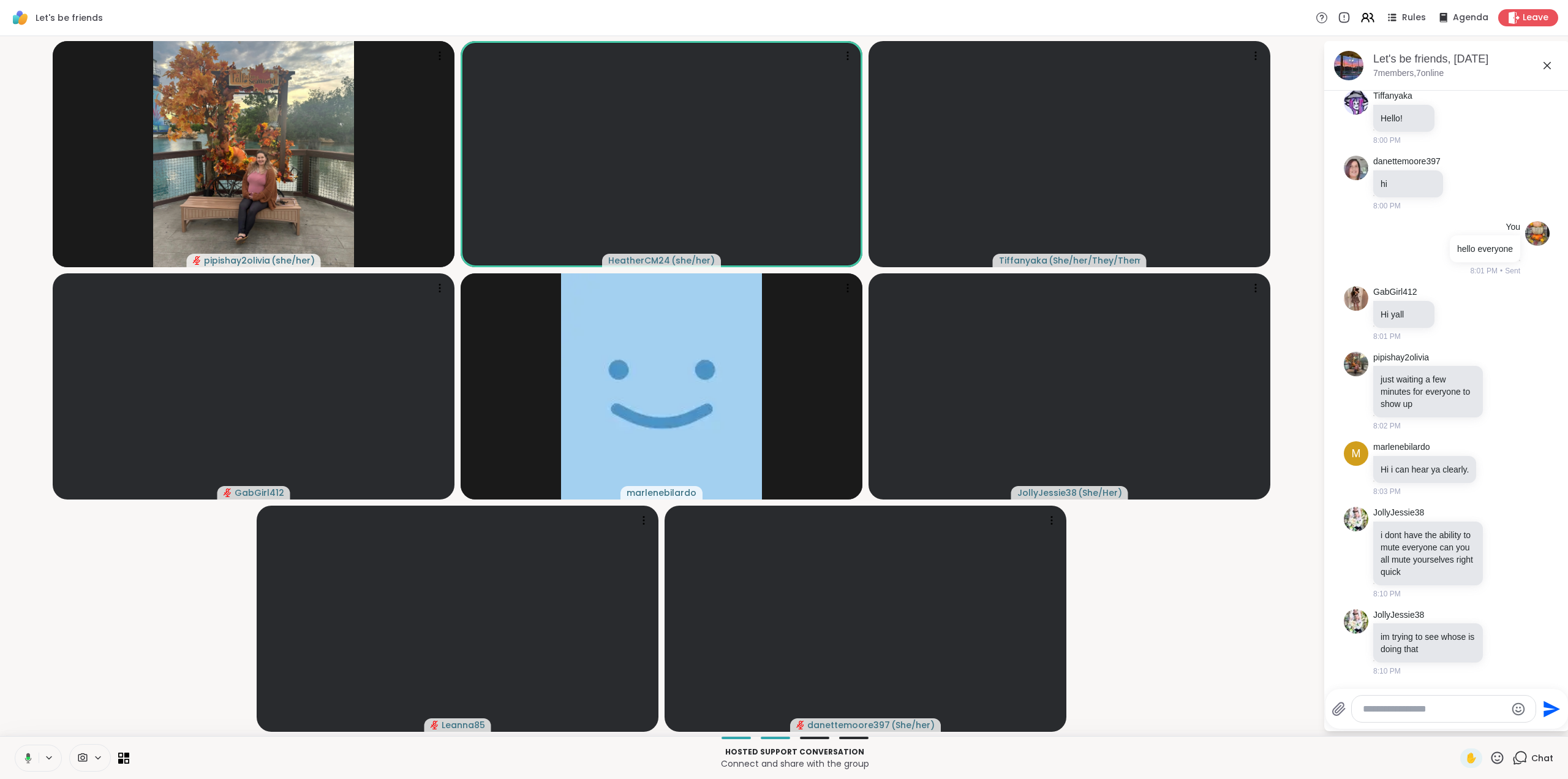
click at [24, 752] on icon at bounding box center [26, 757] width 11 height 11
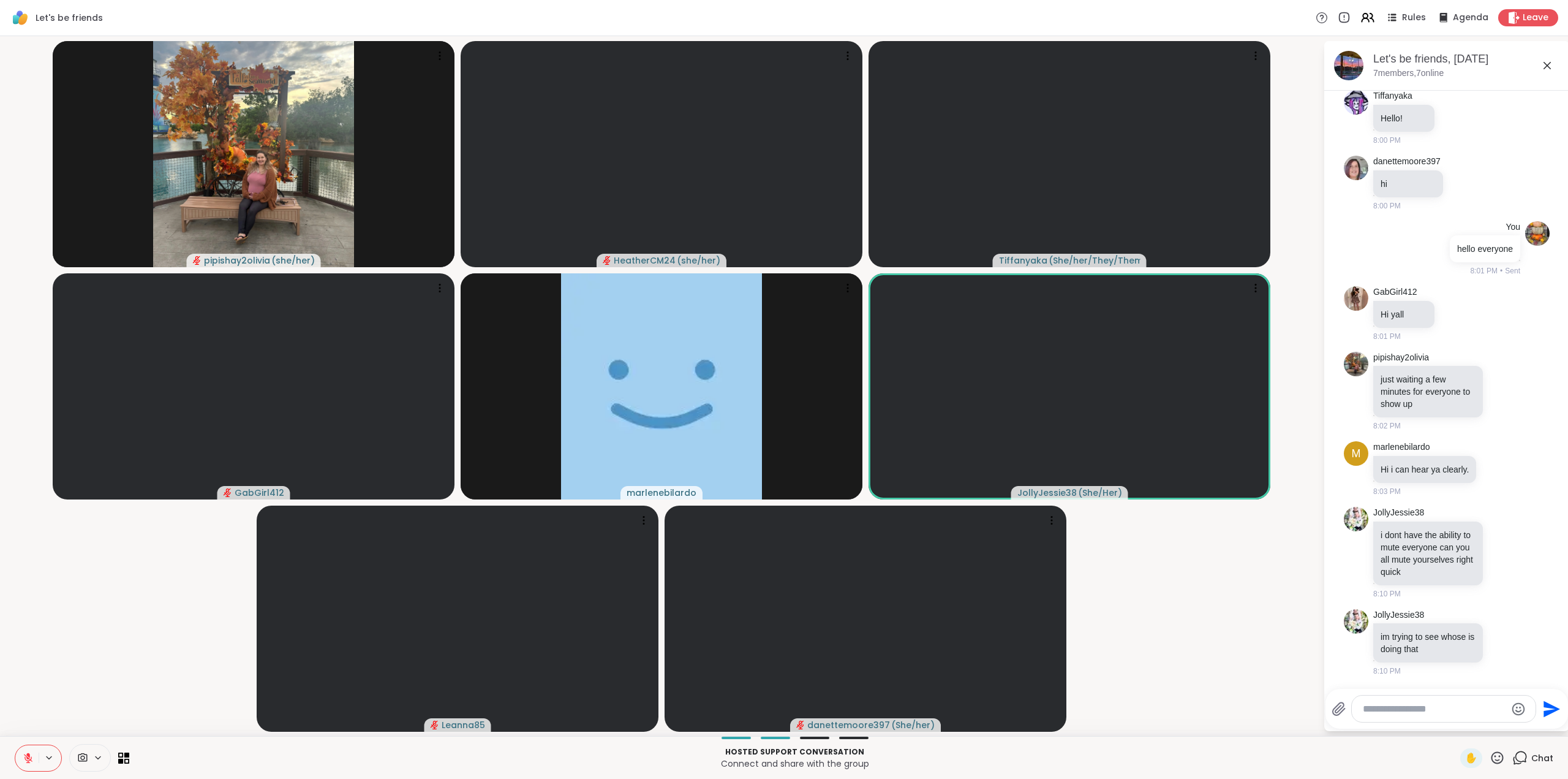
scroll to position [198, 0]
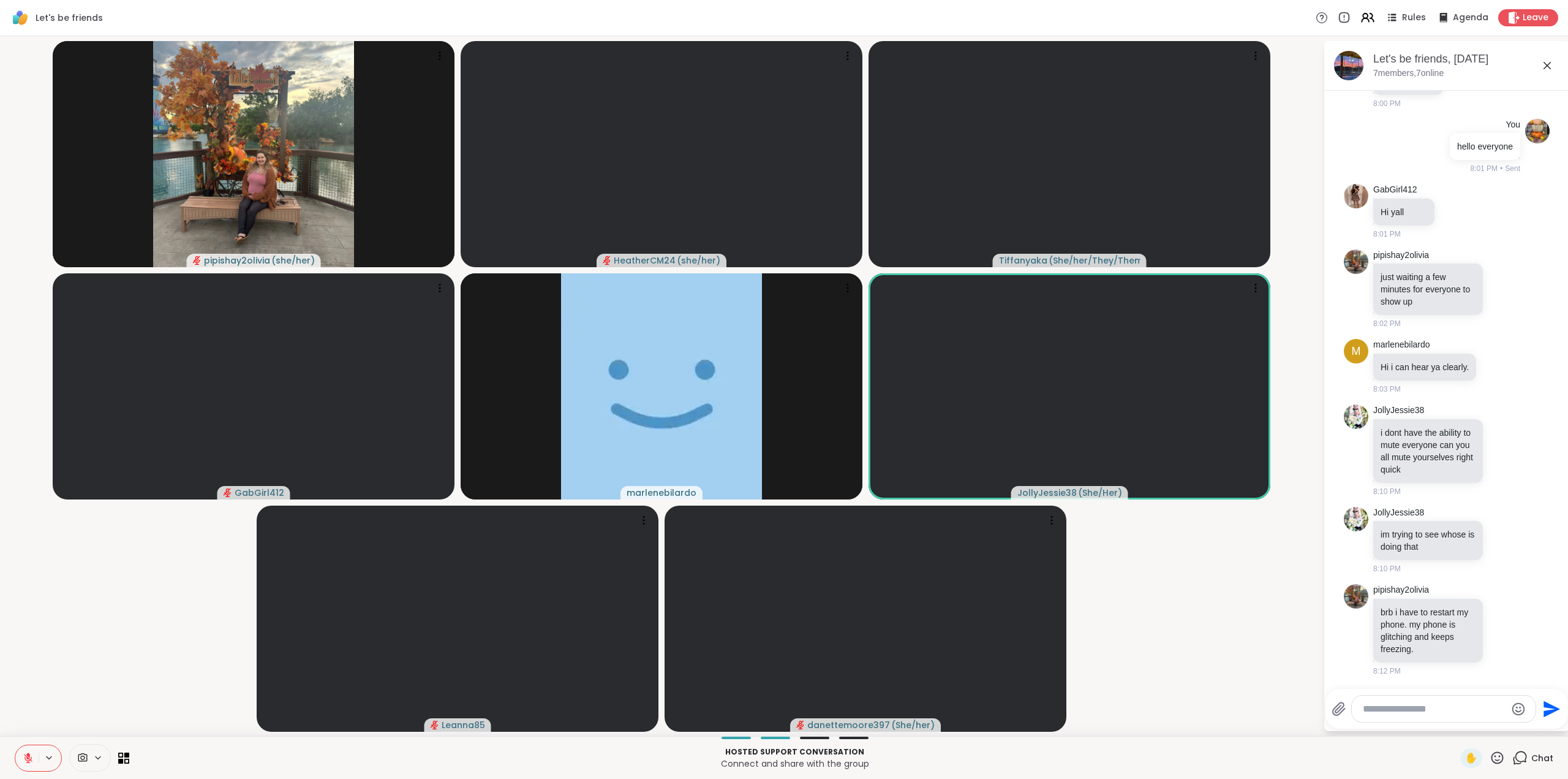
click at [27, 753] on icon at bounding box center [29, 754] width 4 height 5
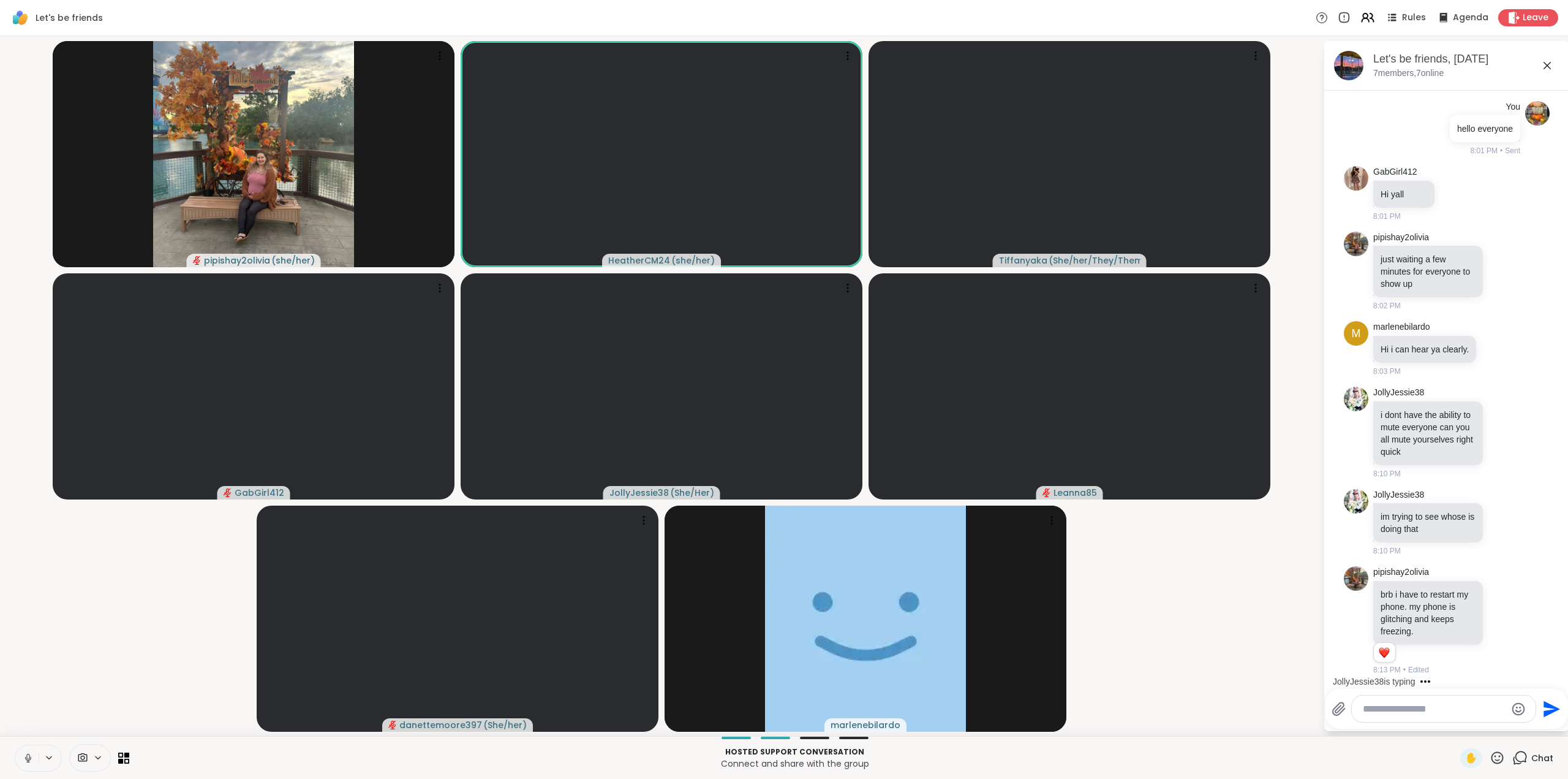
scroll to position [293, 0]
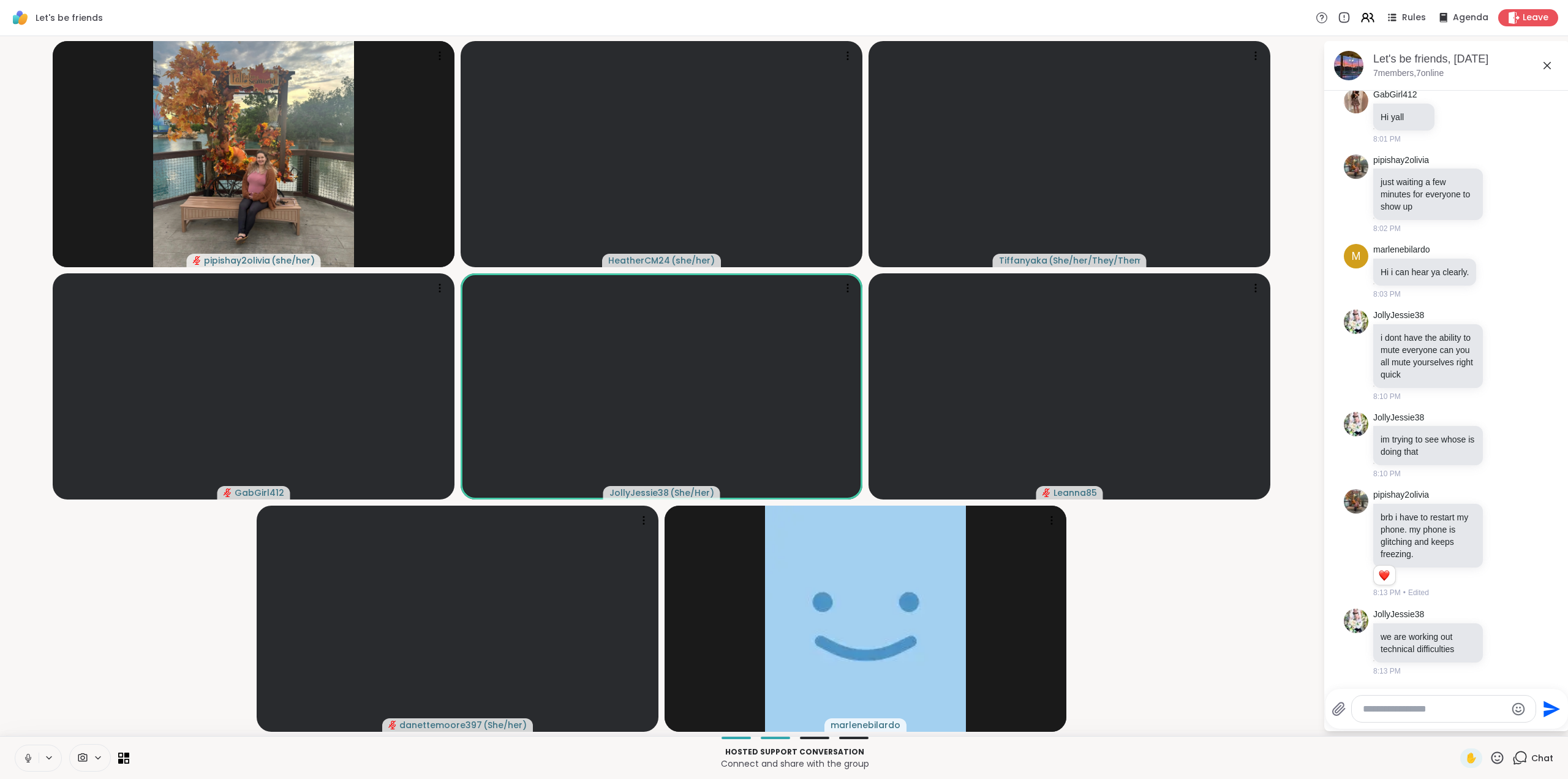
click at [30, 756] on icon at bounding box center [28, 756] width 3 height 6
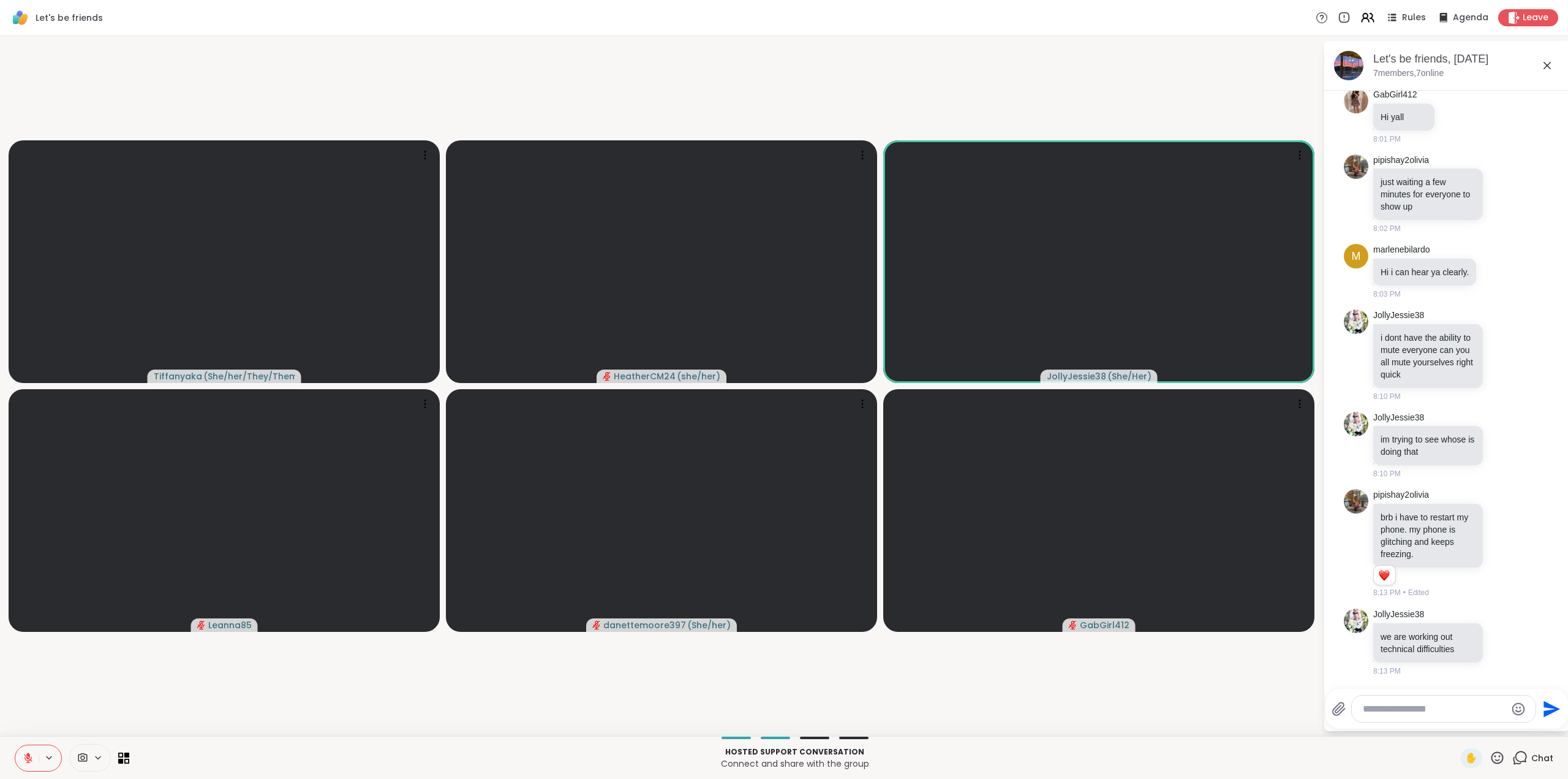
click at [31, 752] on icon at bounding box center [28, 757] width 11 height 11
click at [22, 751] on button at bounding box center [27, 758] width 24 height 26
click at [31, 756] on icon at bounding box center [28, 757] width 11 height 11
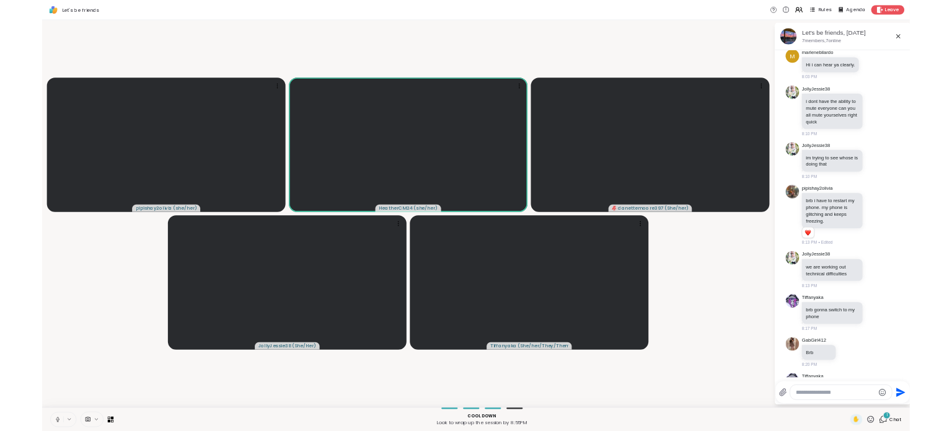
scroll to position [506, 0]
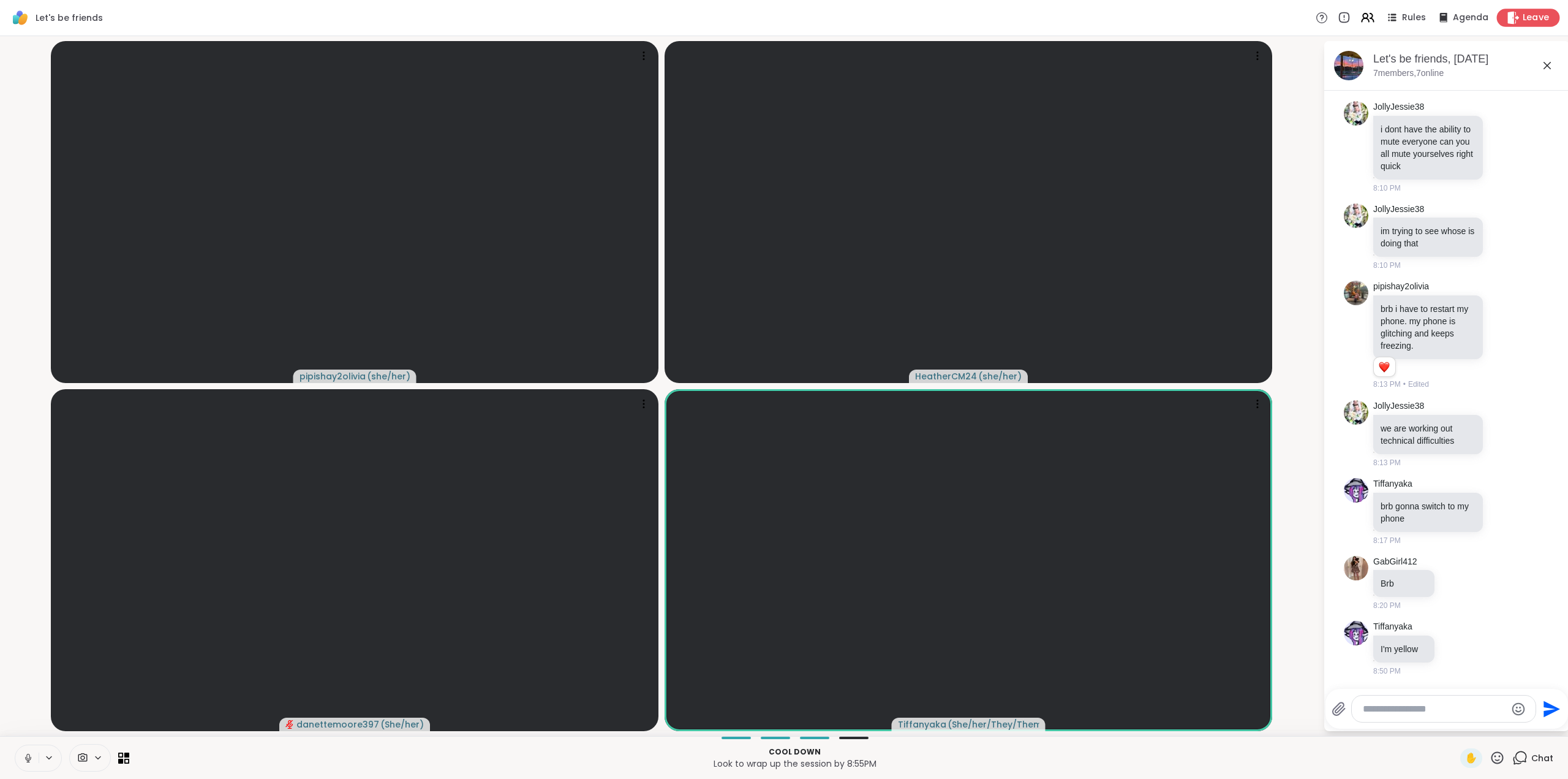
click at [1511, 18] on icon at bounding box center [1513, 17] width 13 height 13
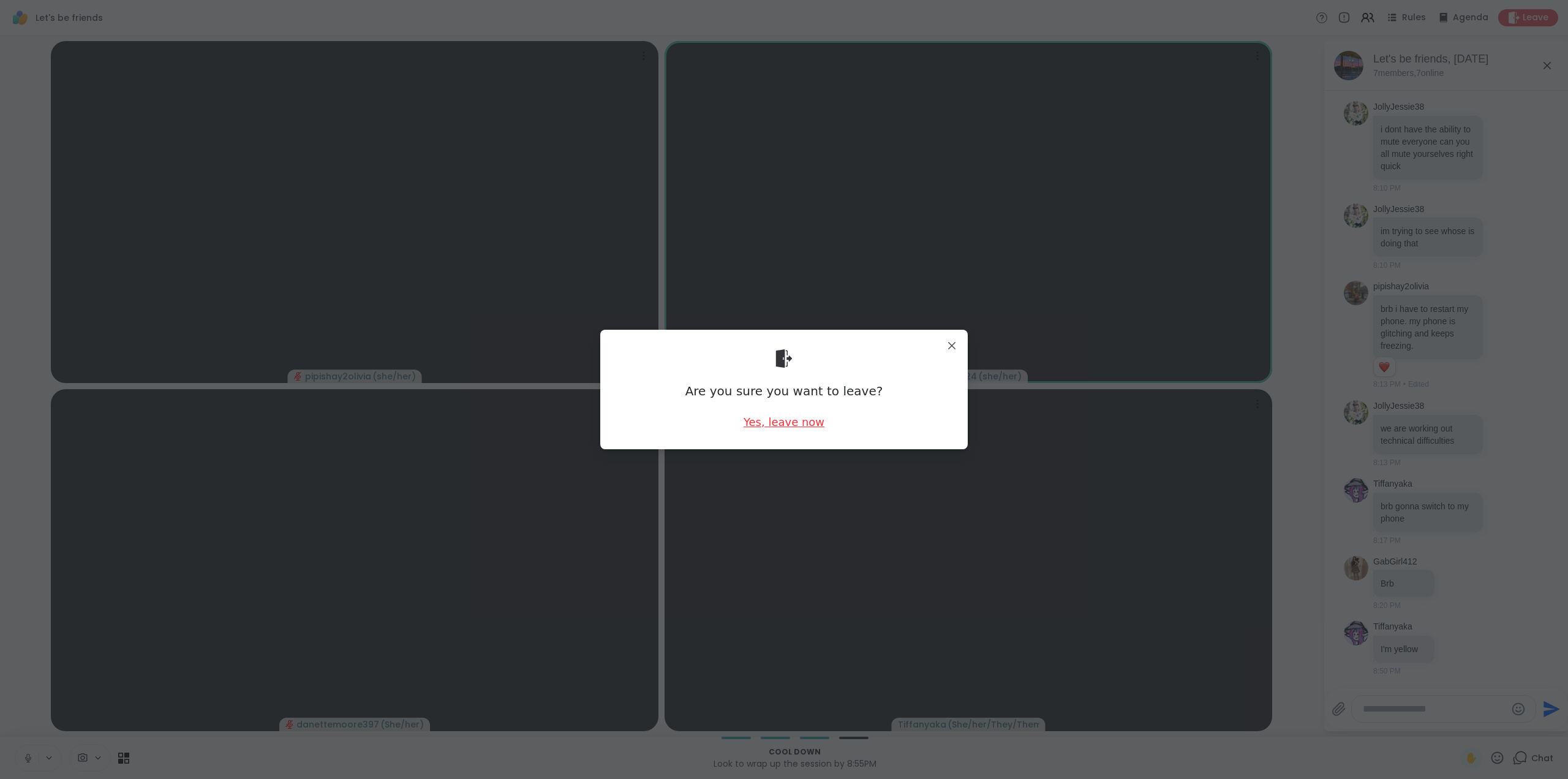
click at [784, 421] on div "Yes, leave now" at bounding box center [784, 421] width 81 height 15
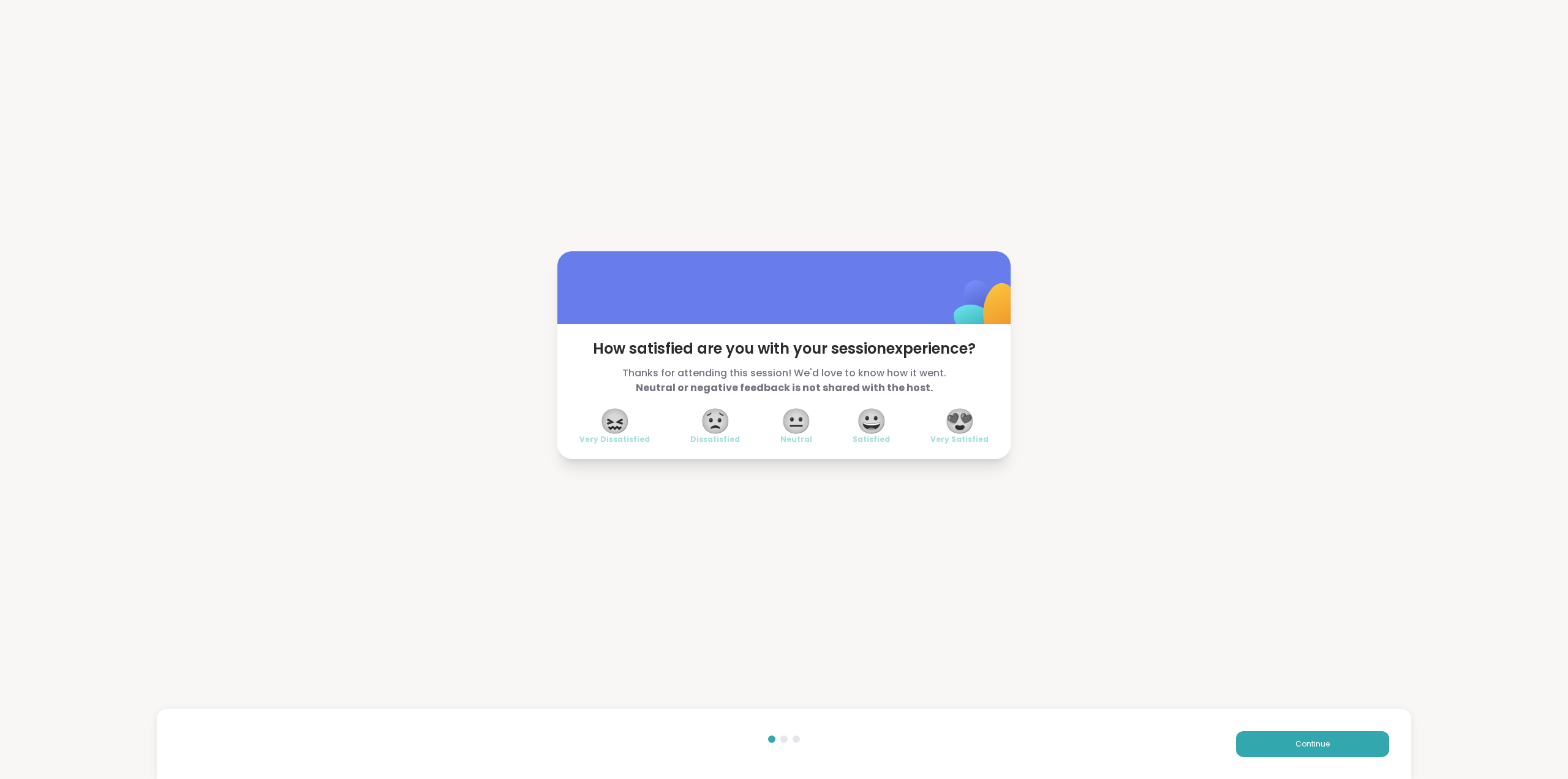
click at [960, 420] on span "😍" at bounding box center [959, 421] width 31 height 22
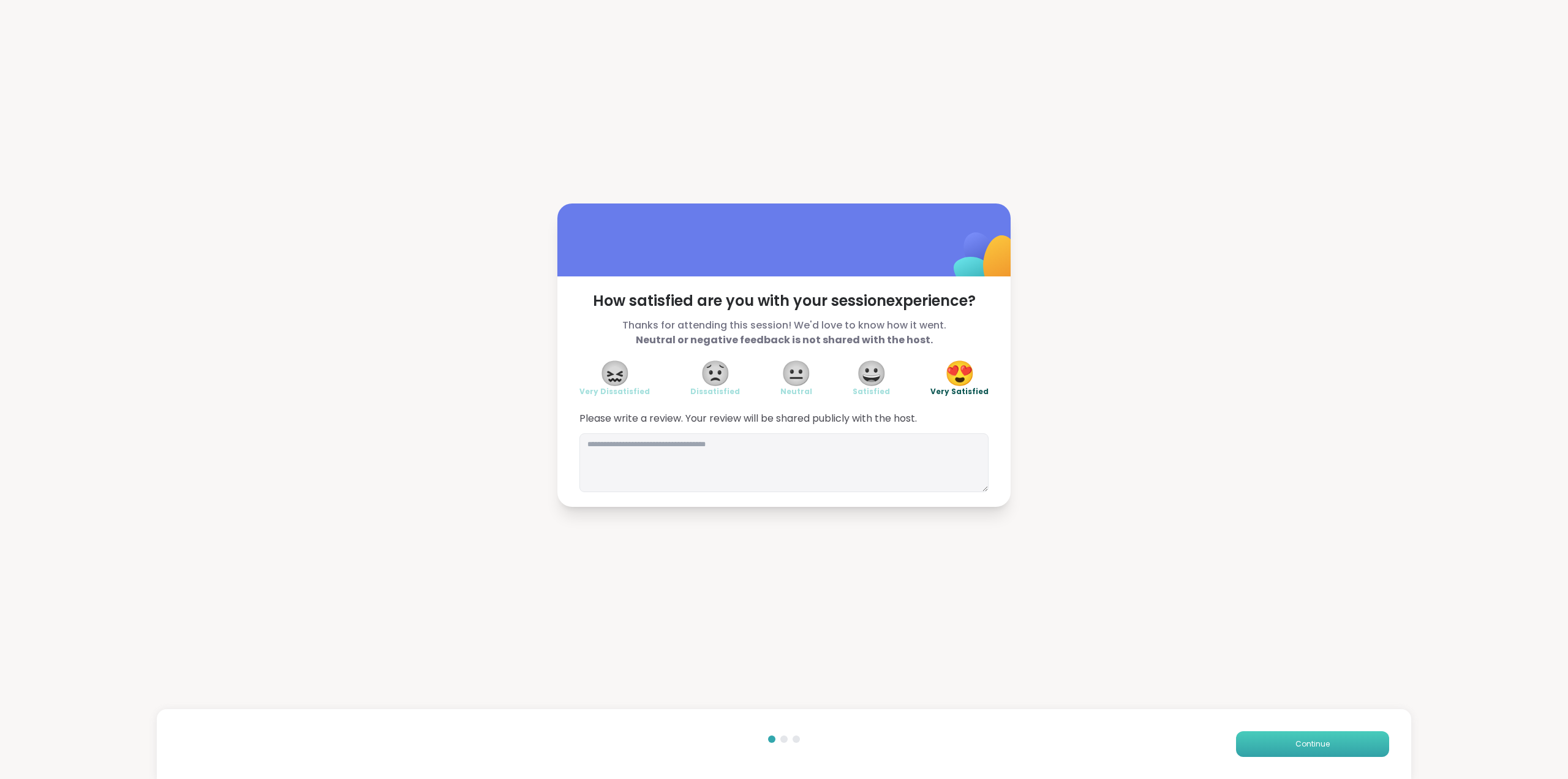
click at [1305, 743] on span "Continue" at bounding box center [1312, 743] width 35 height 11
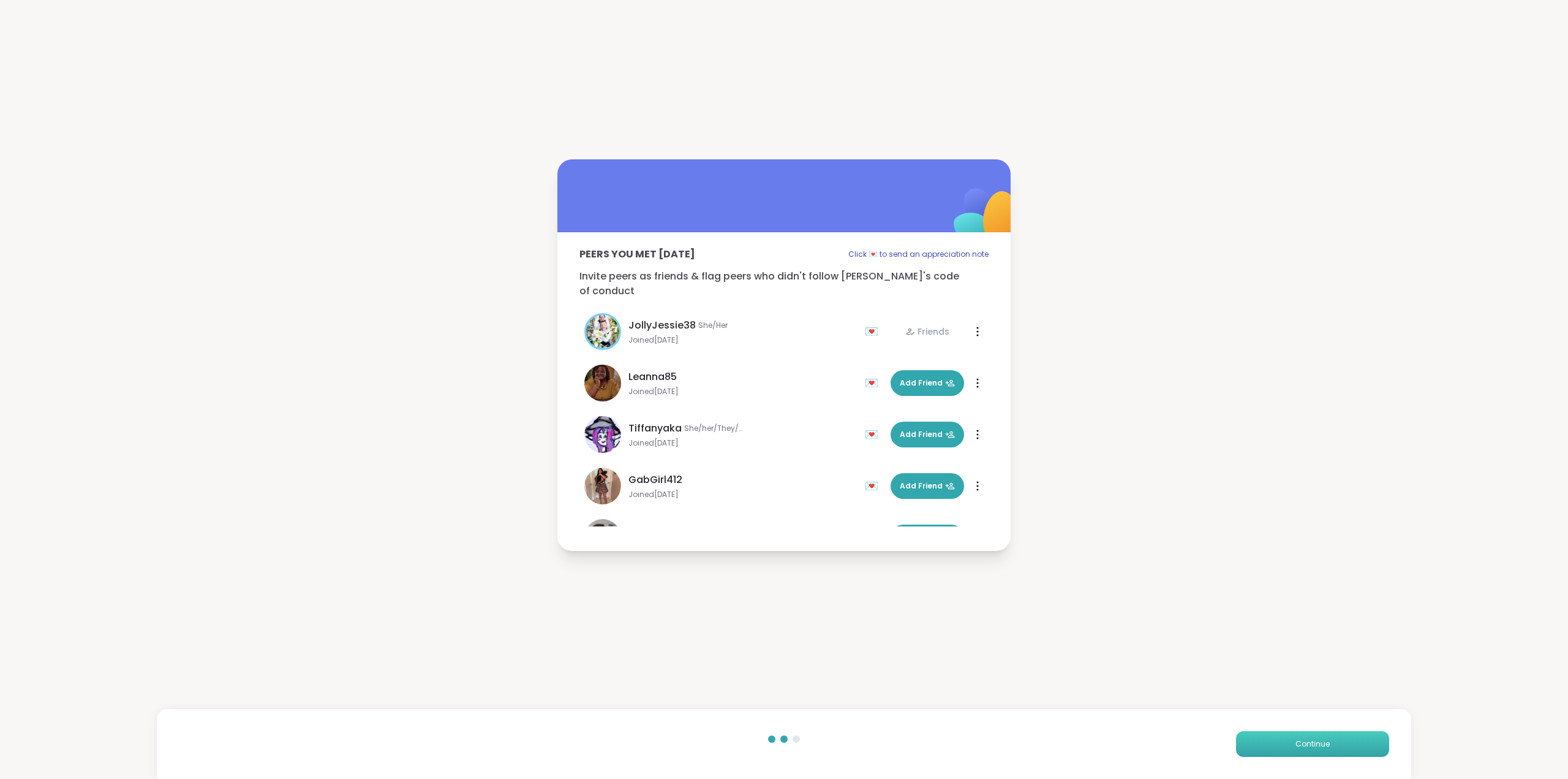
click at [1305, 743] on span "Continue" at bounding box center [1312, 743] width 35 height 11
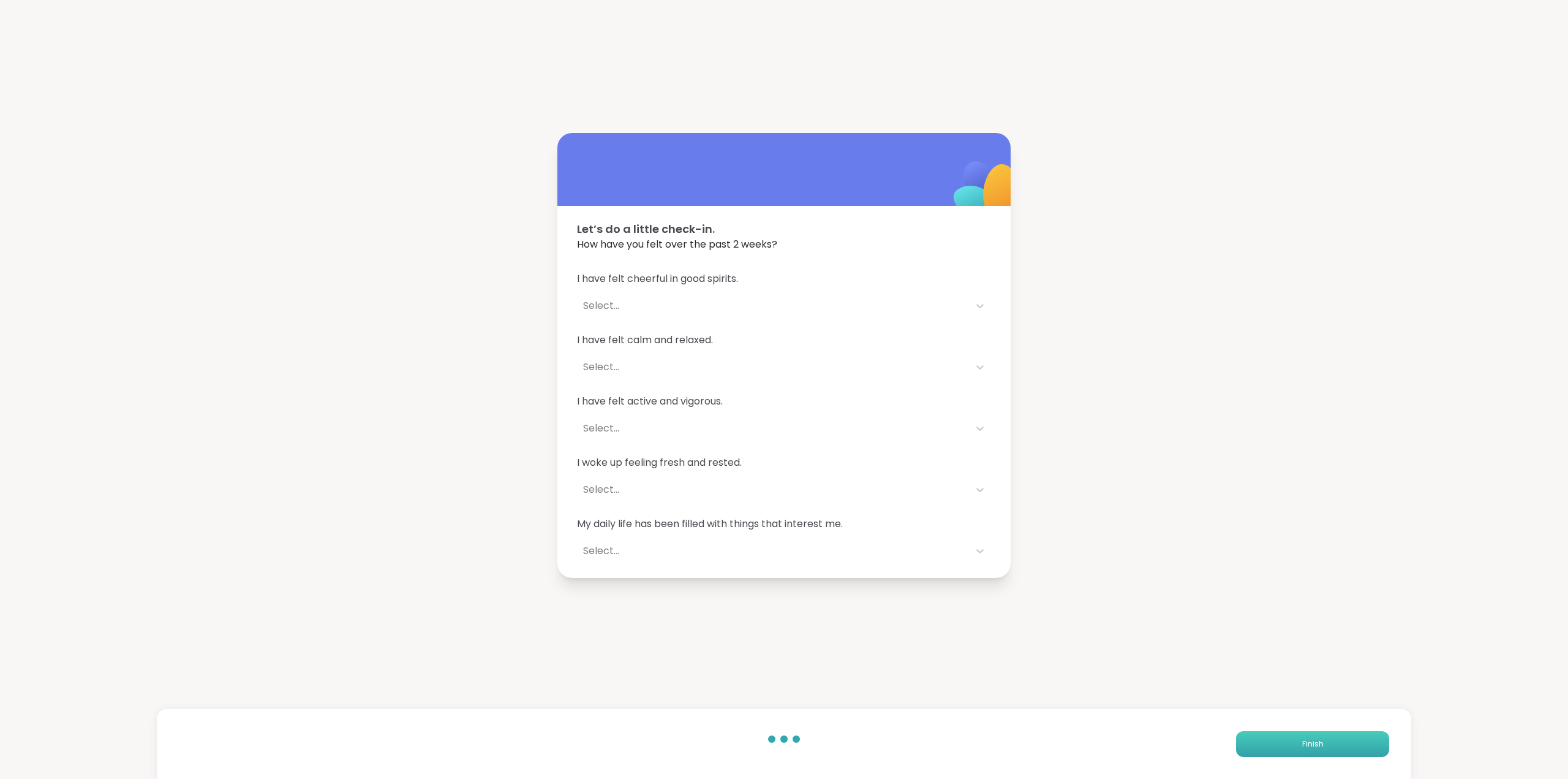
click at [1305, 743] on span "Finish" at bounding box center [1313, 743] width 22 height 11
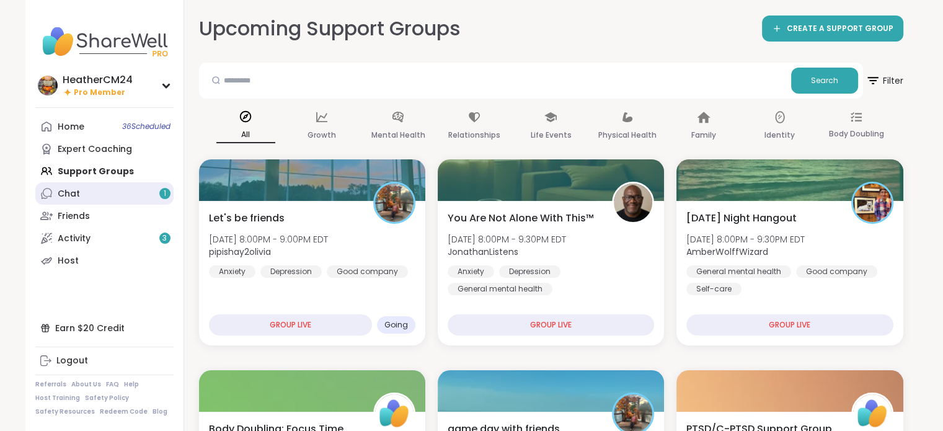
click at [77, 200] on link "Chat 1" at bounding box center [104, 193] width 138 height 22
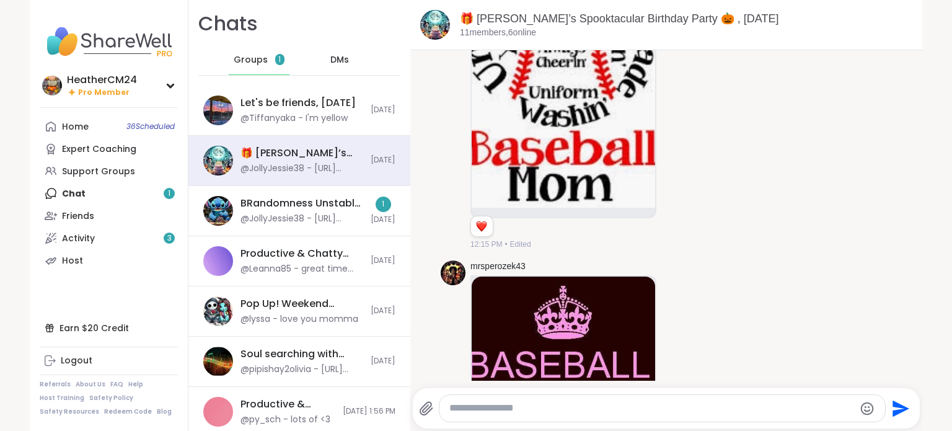
scroll to position [16239, 0]
